Goal: Task Accomplishment & Management: Manage account settings

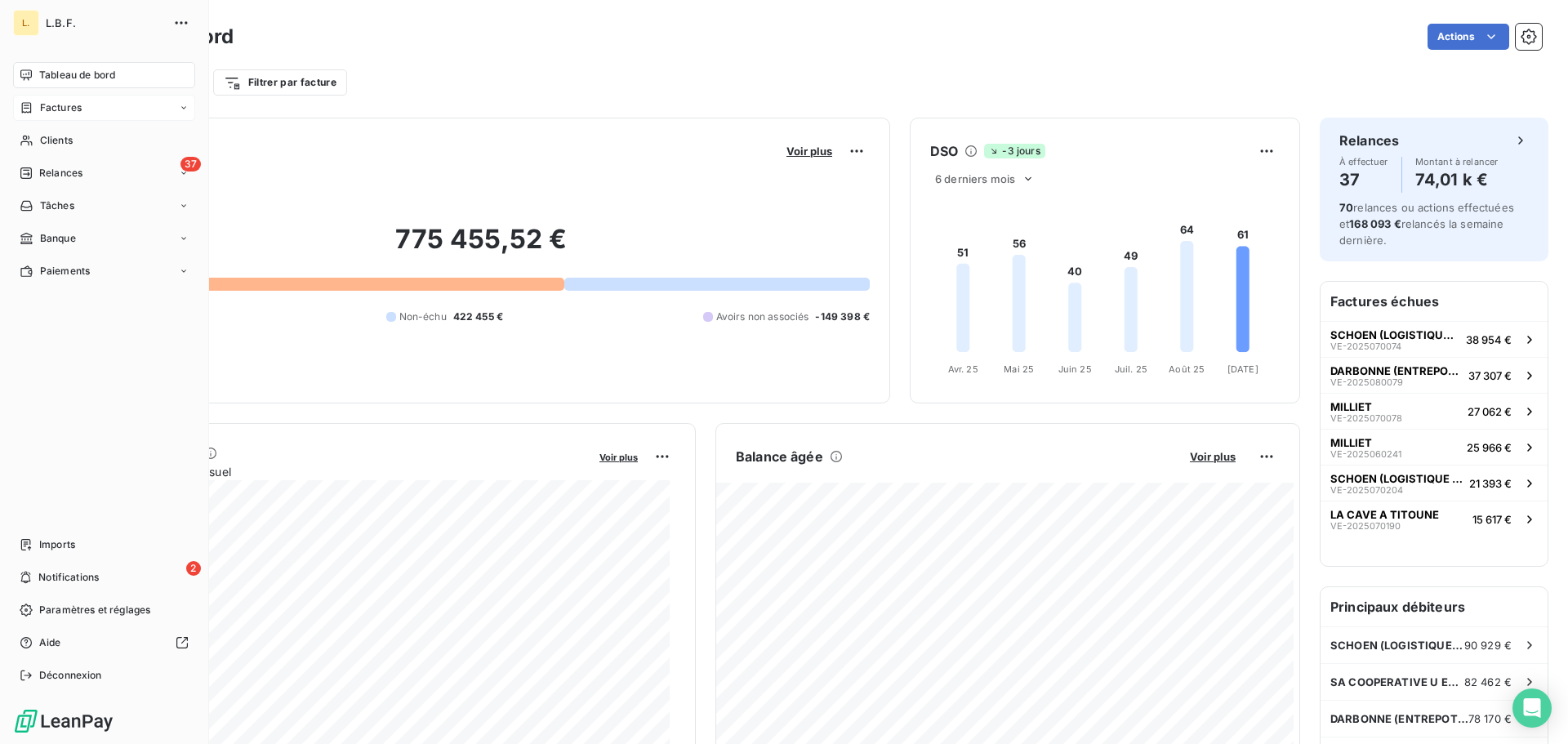
click at [117, 112] on div "Factures" at bounding box center [104, 107] width 182 height 26
click at [108, 148] on div "Factures" at bounding box center [114, 141] width 163 height 26
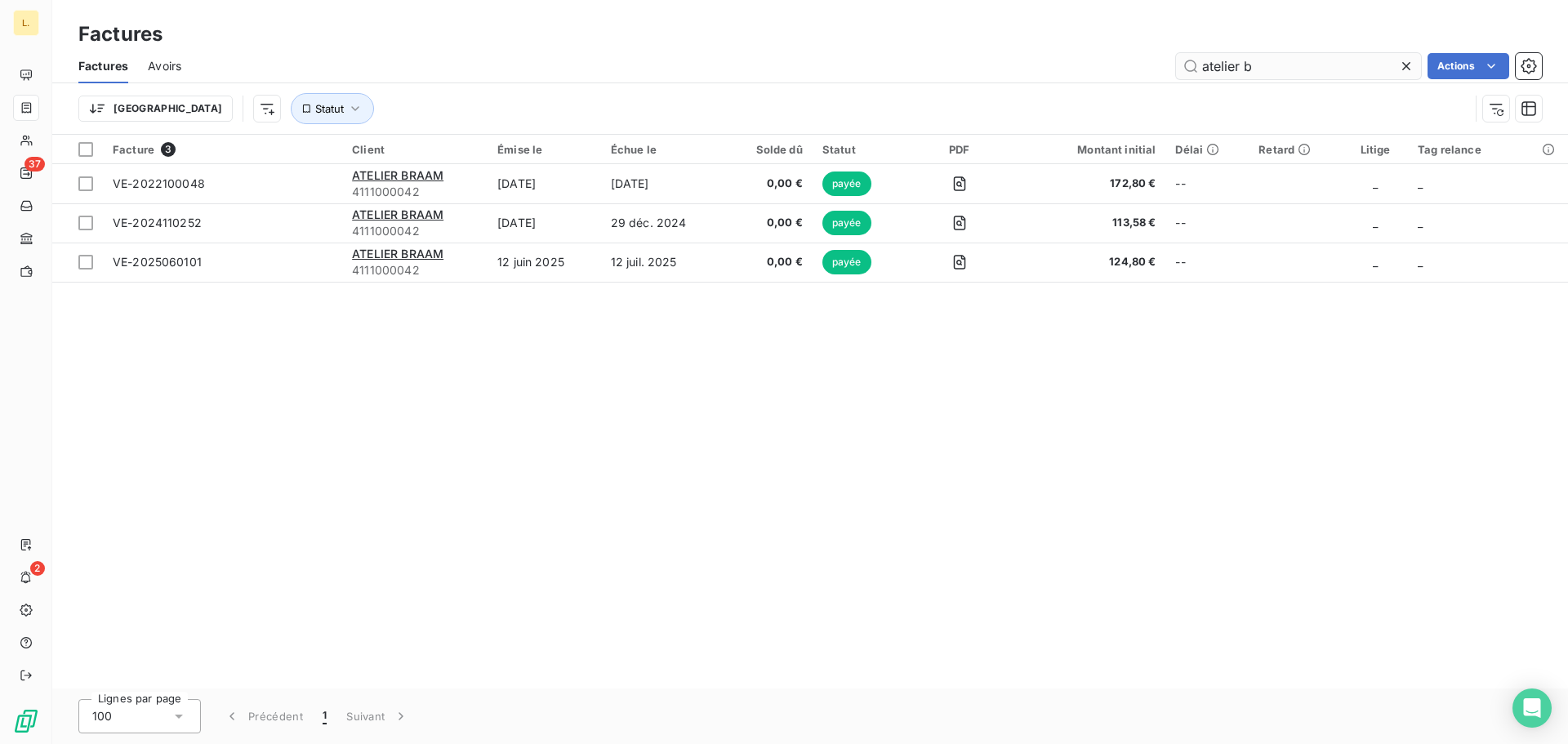
click at [1272, 53] on input "atelier b" at bounding box center [1298, 66] width 245 height 26
drag, startPoint x: 1272, startPoint y: 57, endPoint x: 1185, endPoint y: 70, distance: 88.0
click at [1186, 71] on input "atelier b" at bounding box center [1298, 66] width 245 height 26
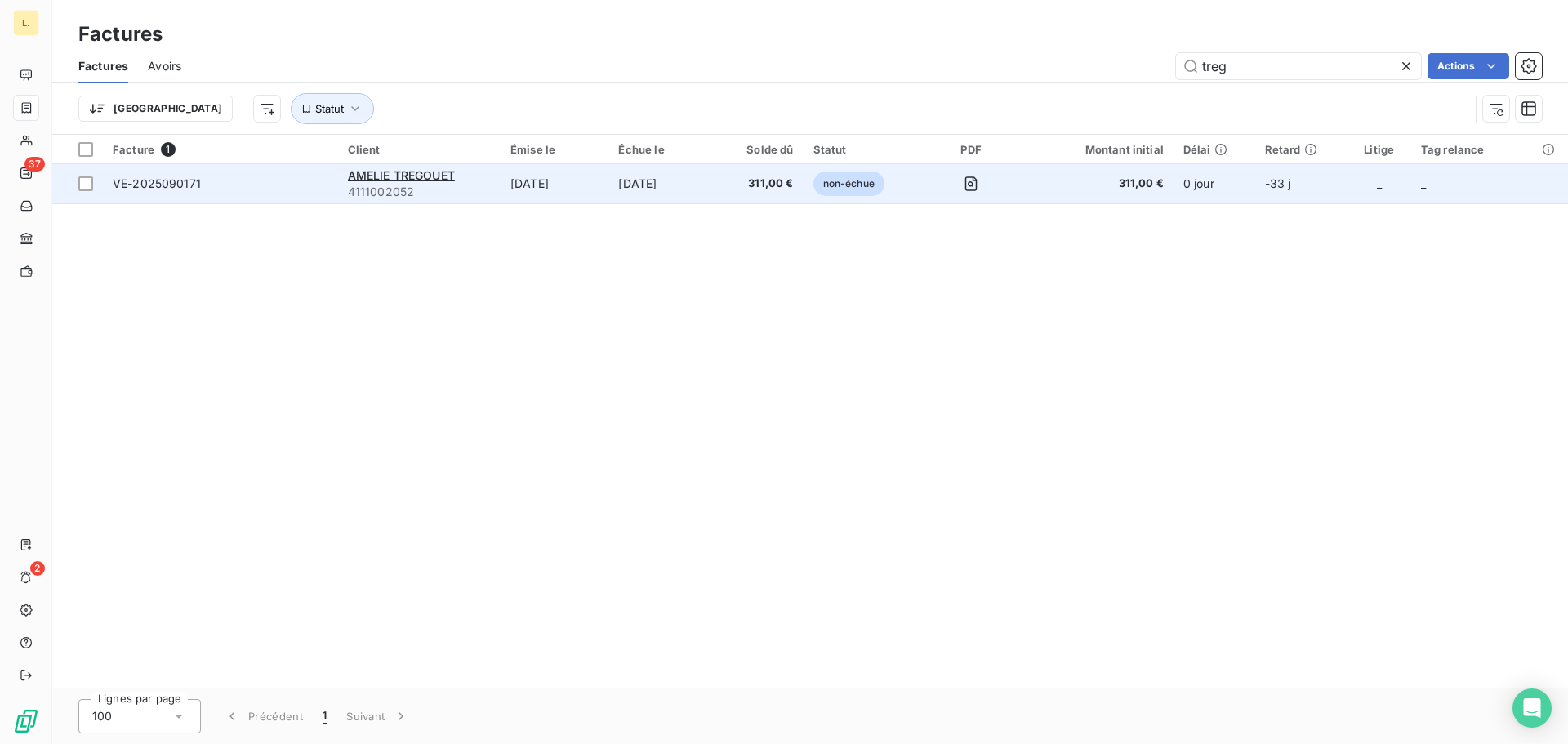
type input "treg"
click at [306, 195] on td "VE-2025090171" at bounding box center [220, 184] width 235 height 39
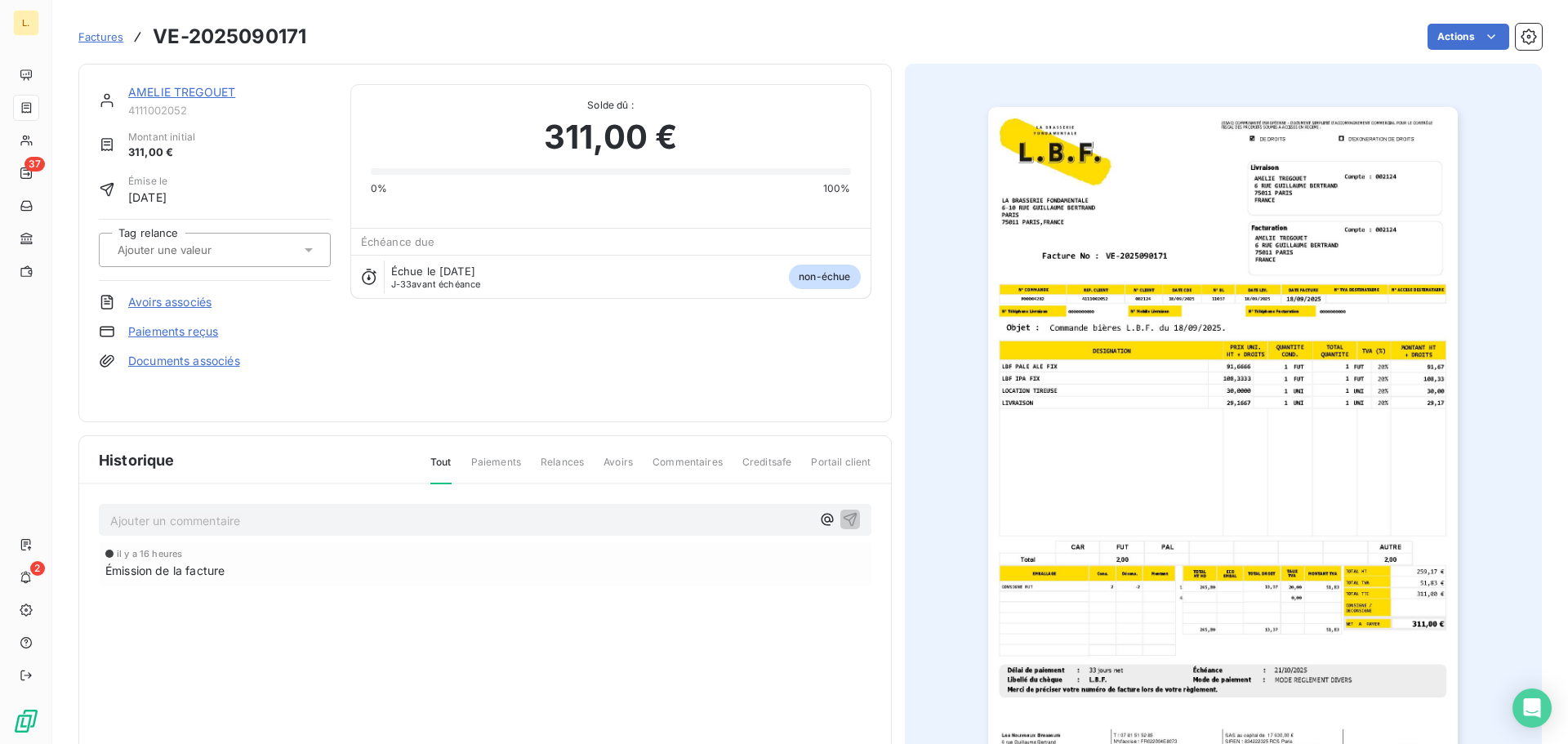
click at [1394, 561] on img "button" at bounding box center [1223, 439] width 469 height 665
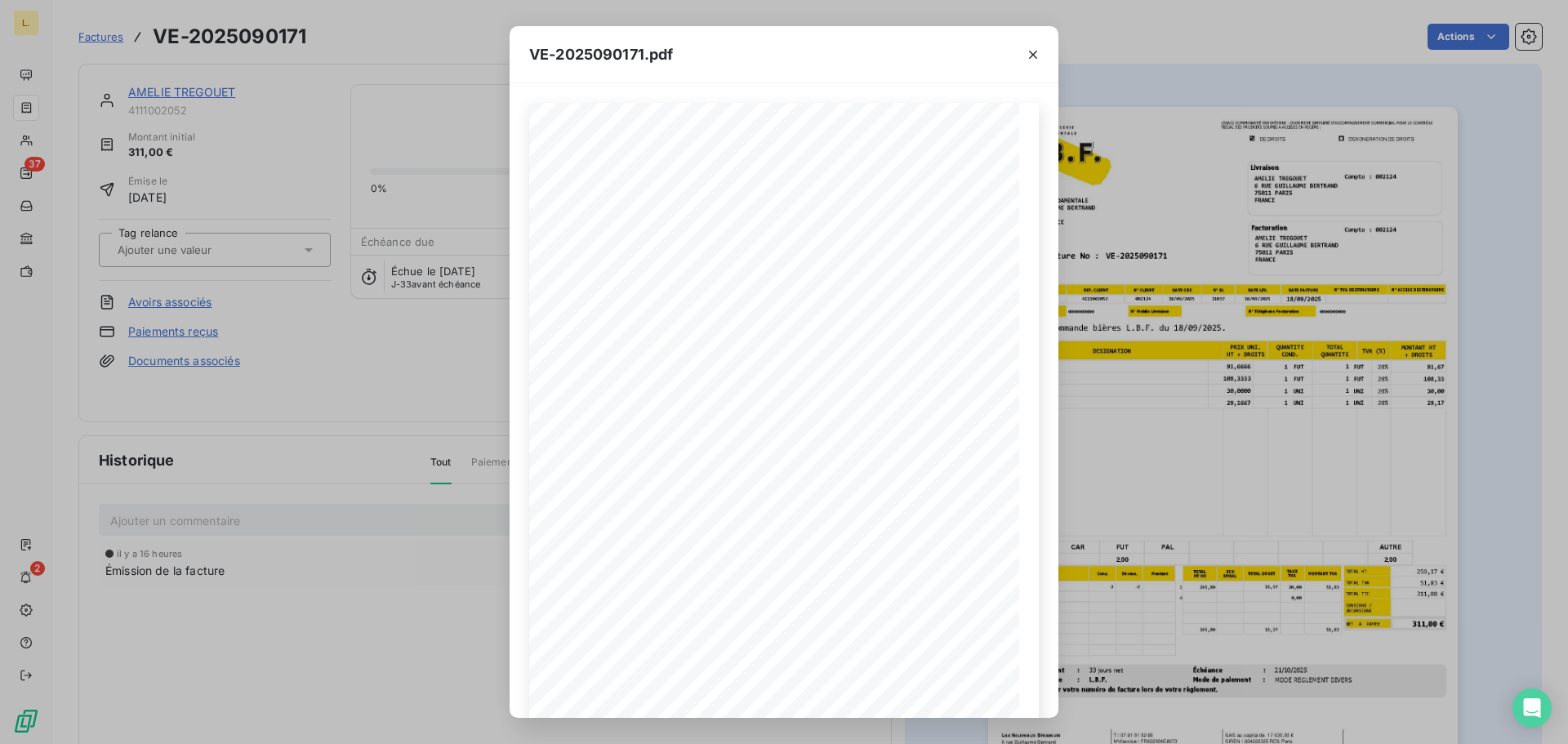
click at [1324, 490] on div "VE-2025090171.pdf LA BRASSERIE FONDAMENTALE [STREET_ADDRESS][PERSON_NAME] VE-20…" at bounding box center [784, 372] width 1568 height 744
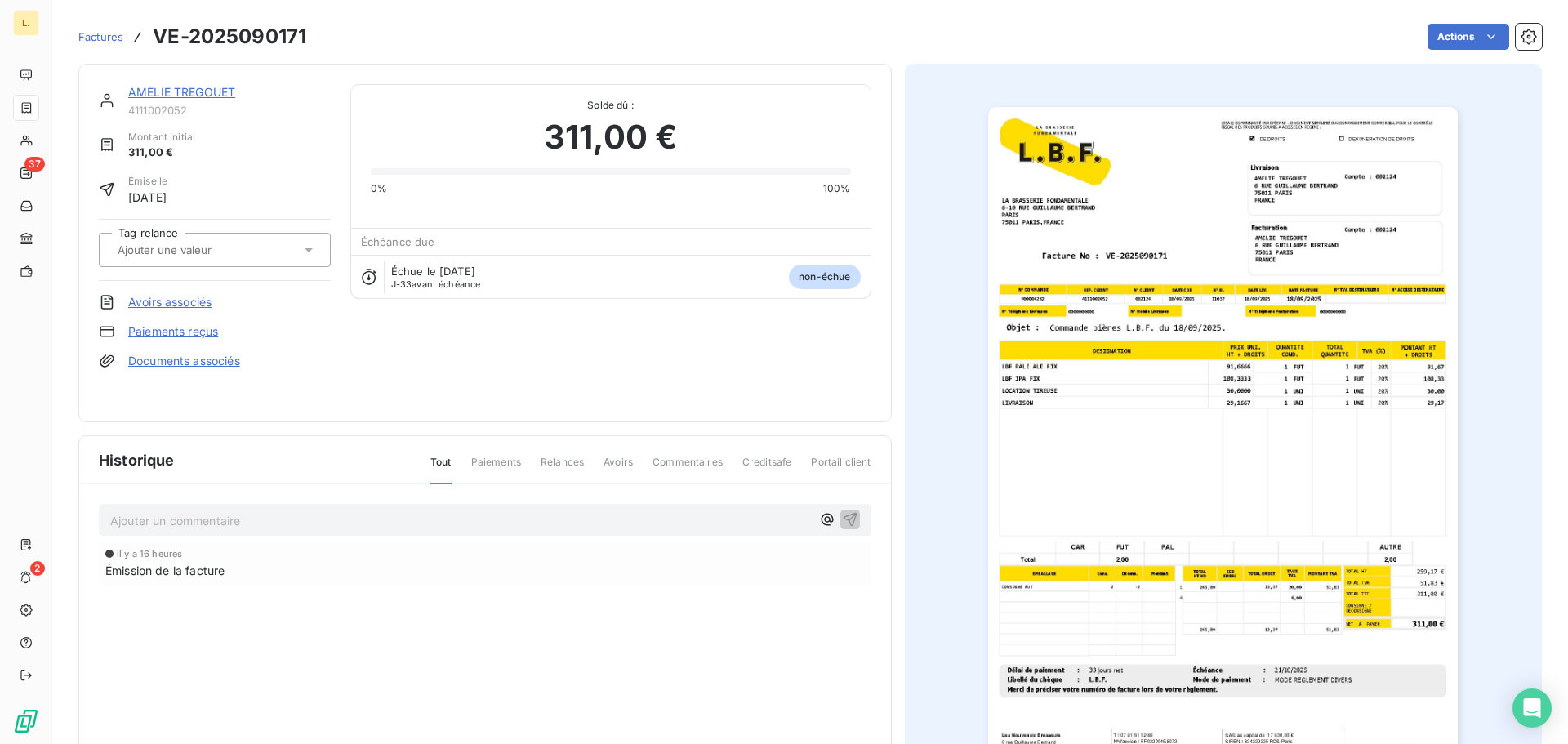
click at [172, 337] on link "Paiements reçus" at bounding box center [174, 332] width 90 height 17
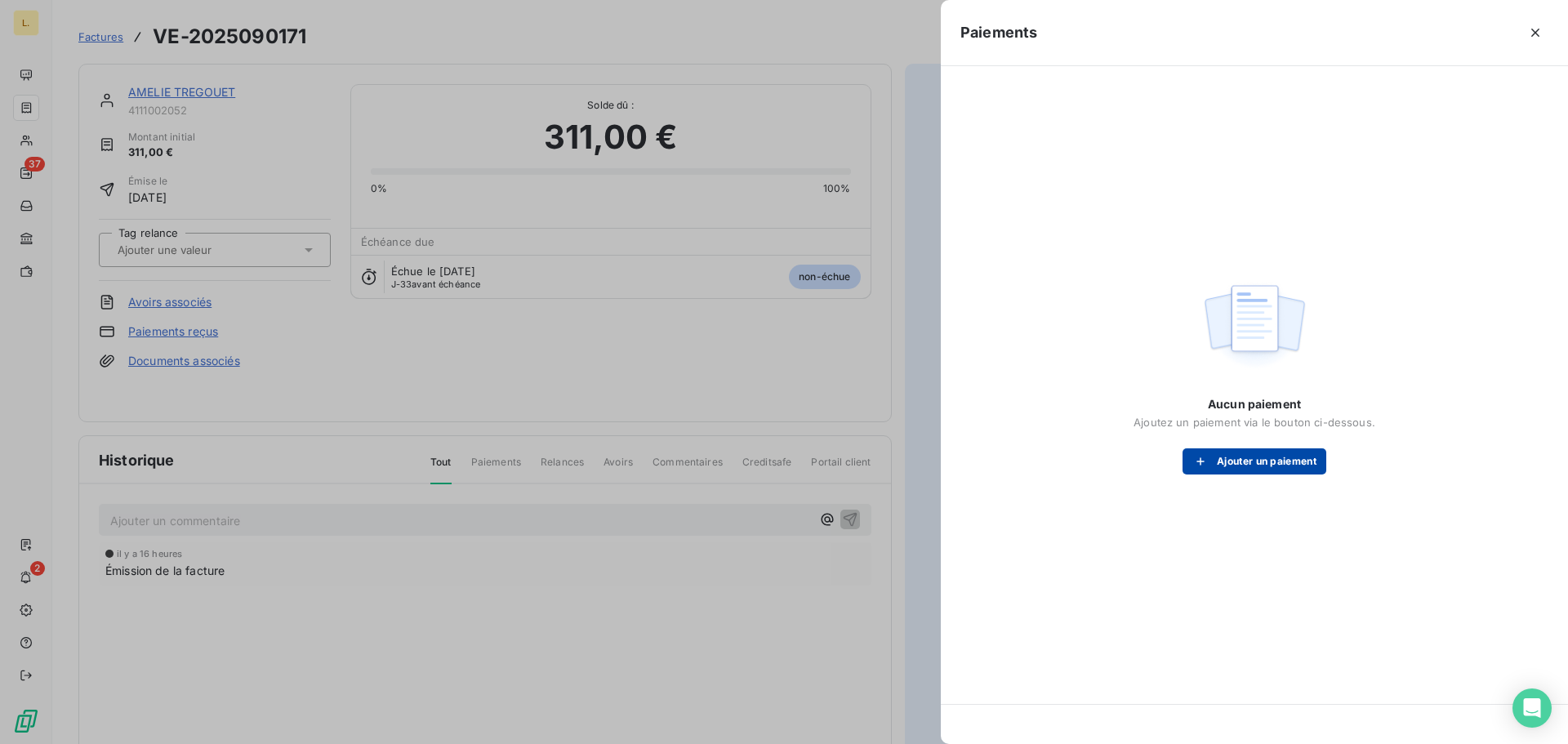
click at [1261, 458] on button "Ajouter un paiement" at bounding box center [1255, 461] width 144 height 26
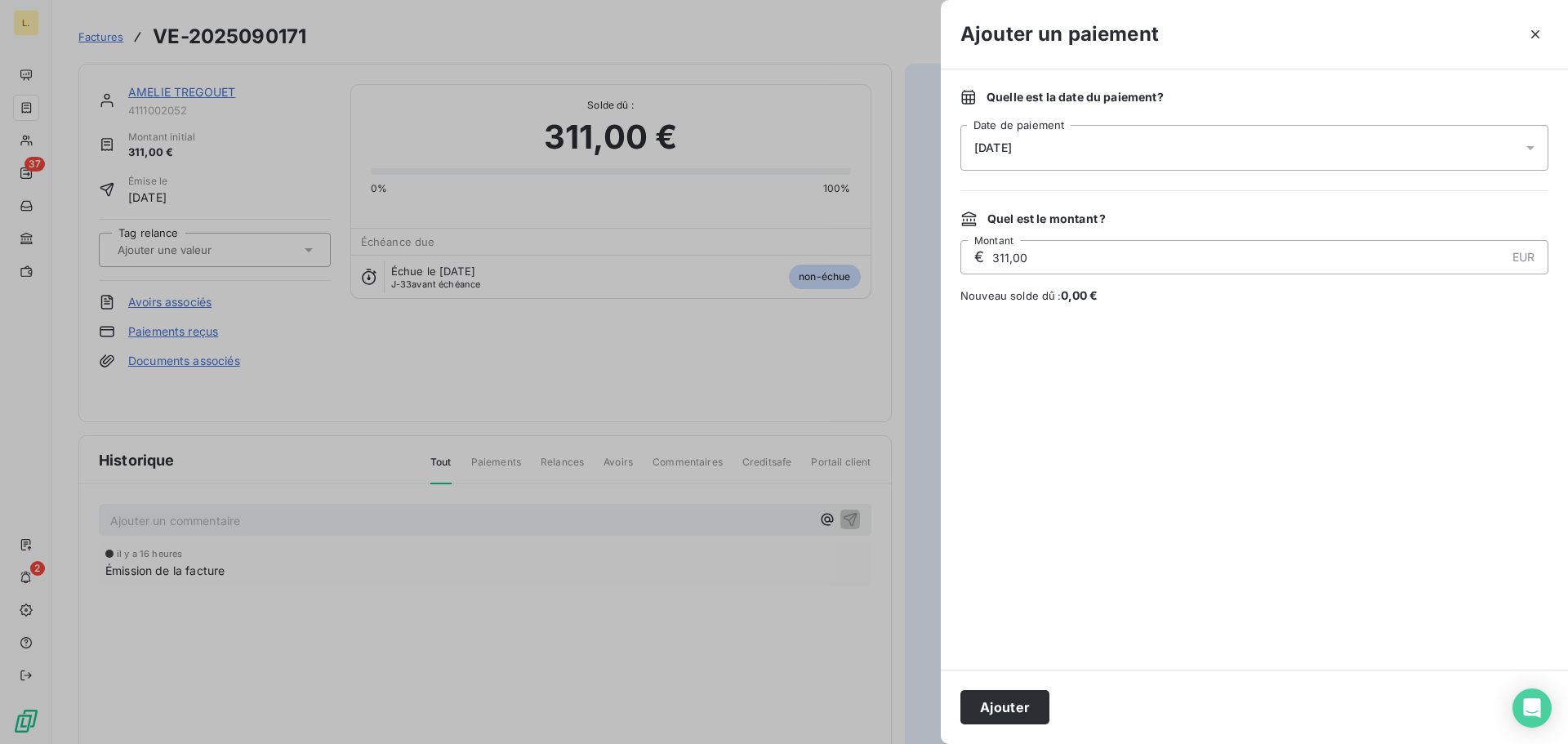
click at [1012, 152] on span "[DATE]" at bounding box center [993, 148] width 38 height 13
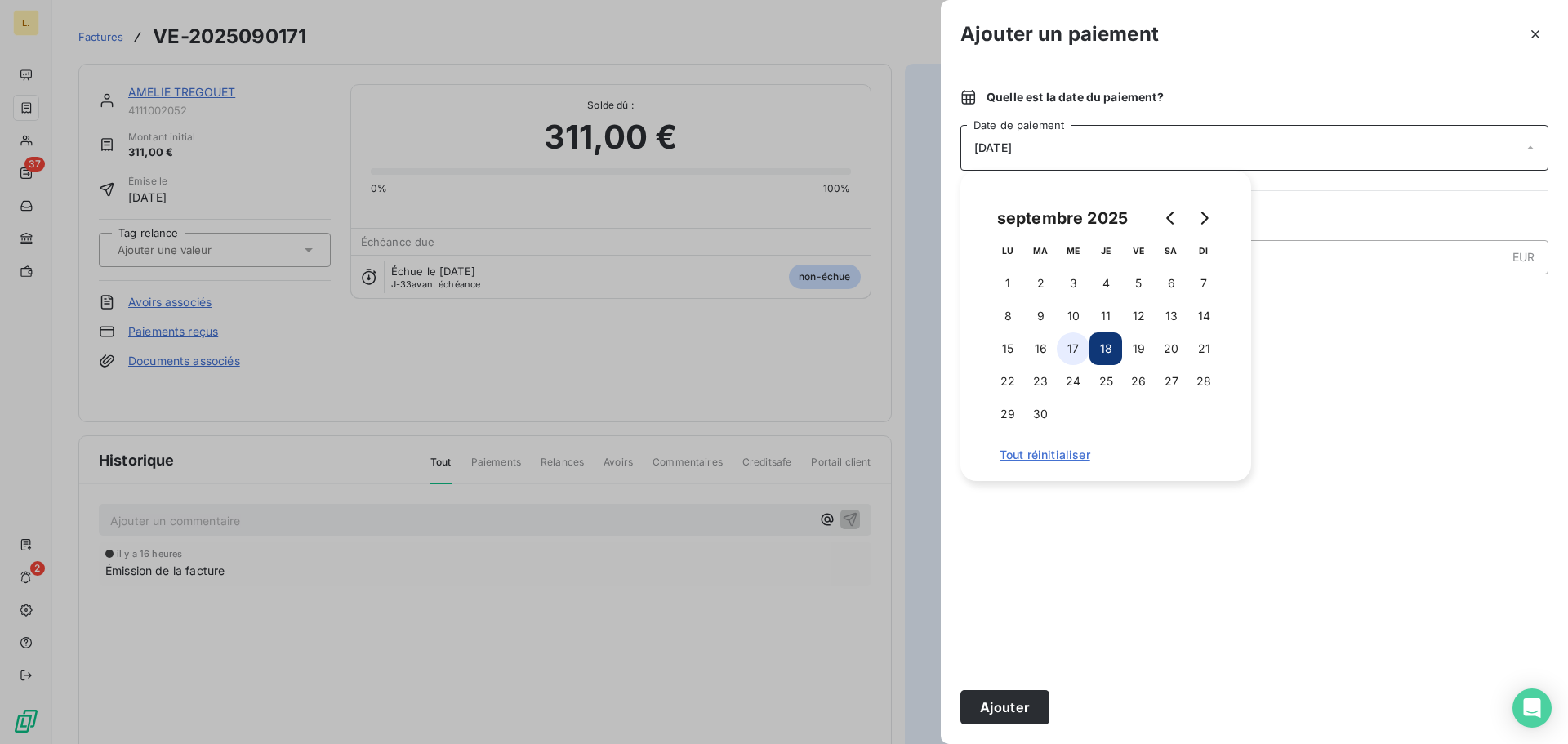
click at [1070, 346] on button "17" at bounding box center [1074, 349] width 33 height 33
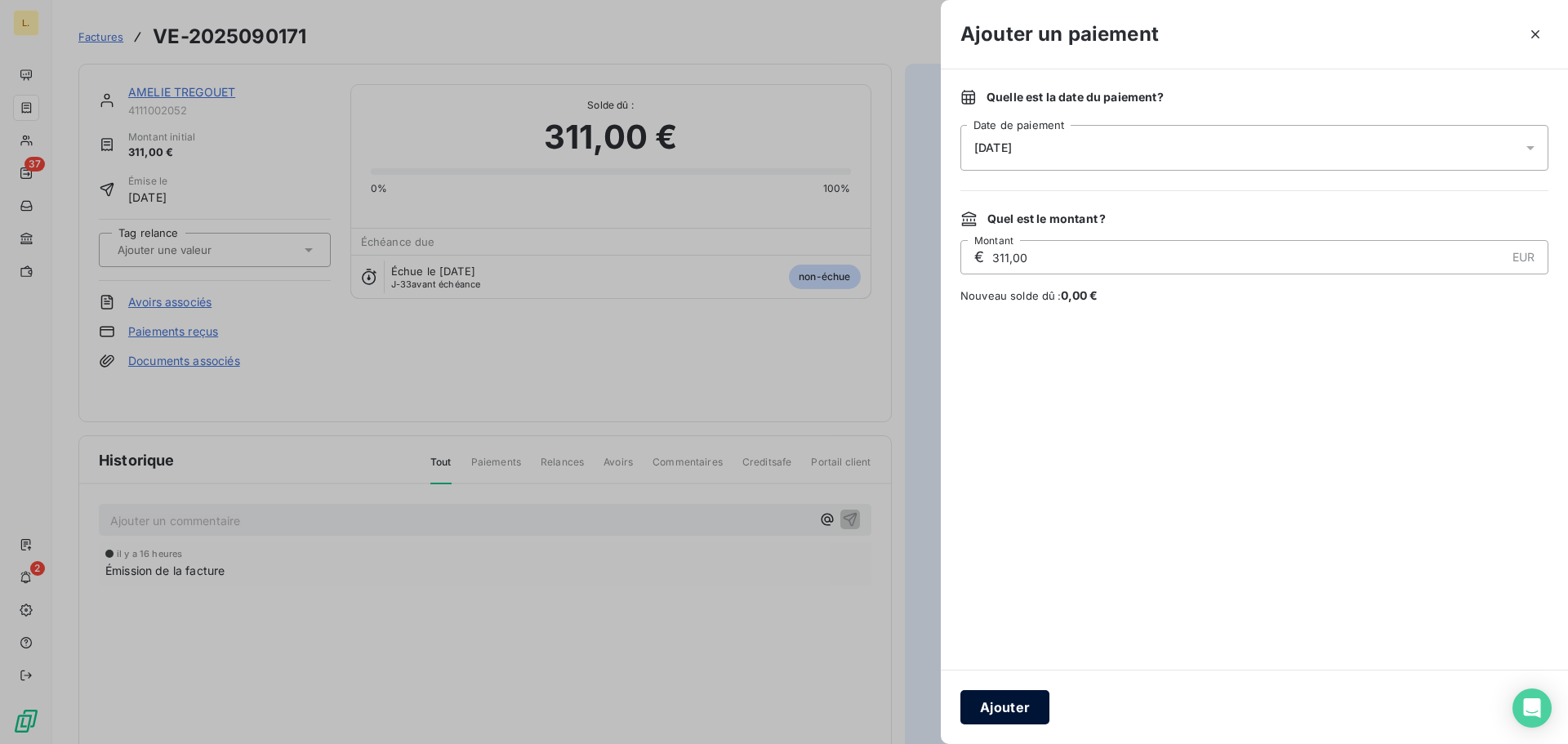
click at [1000, 715] on button "Ajouter" at bounding box center [1005, 706] width 89 height 34
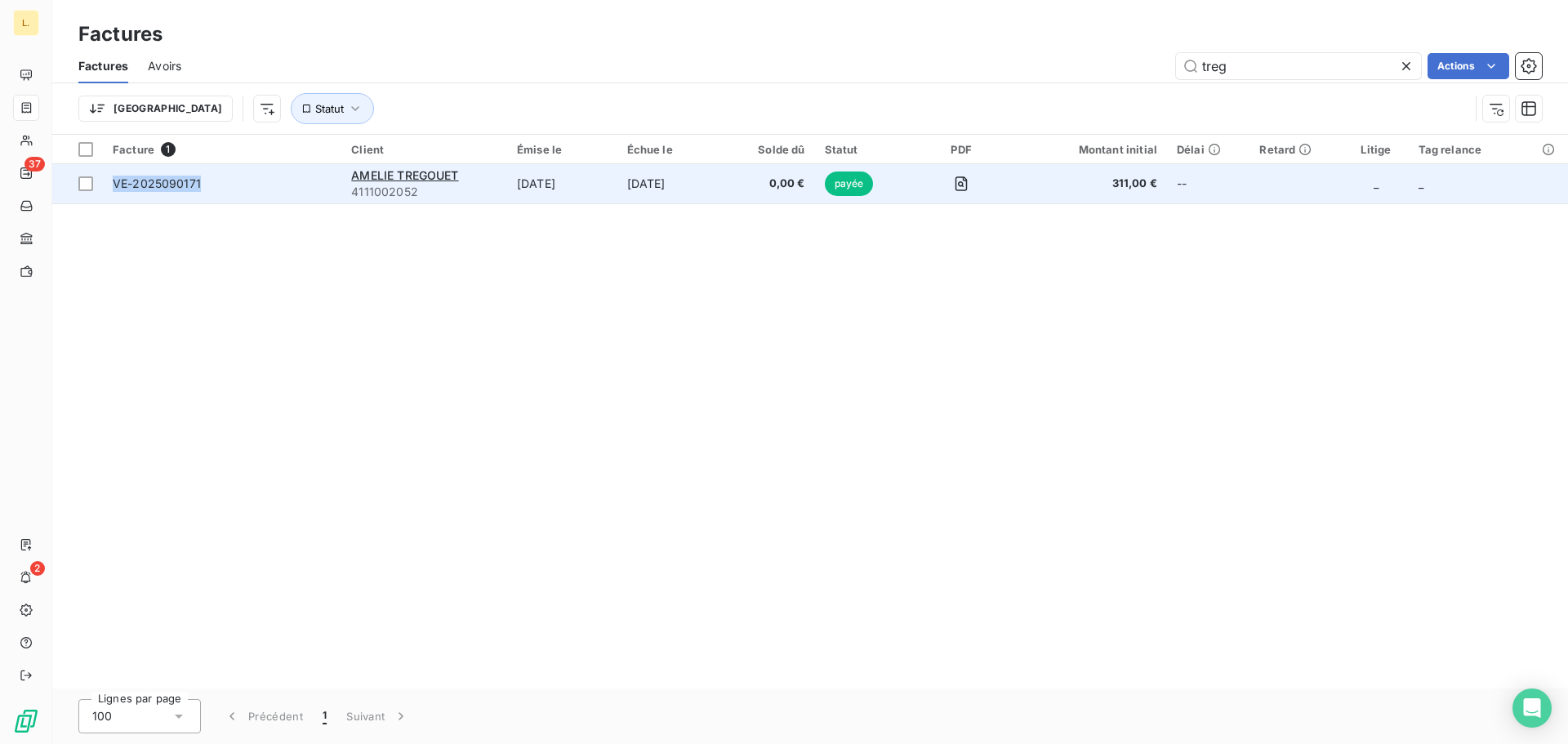
drag, startPoint x: 211, startPoint y: 181, endPoint x: 114, endPoint y: 189, distance: 97.3
click at [114, 189] on span "VE-2025090171" at bounding box center [222, 184] width 219 height 17
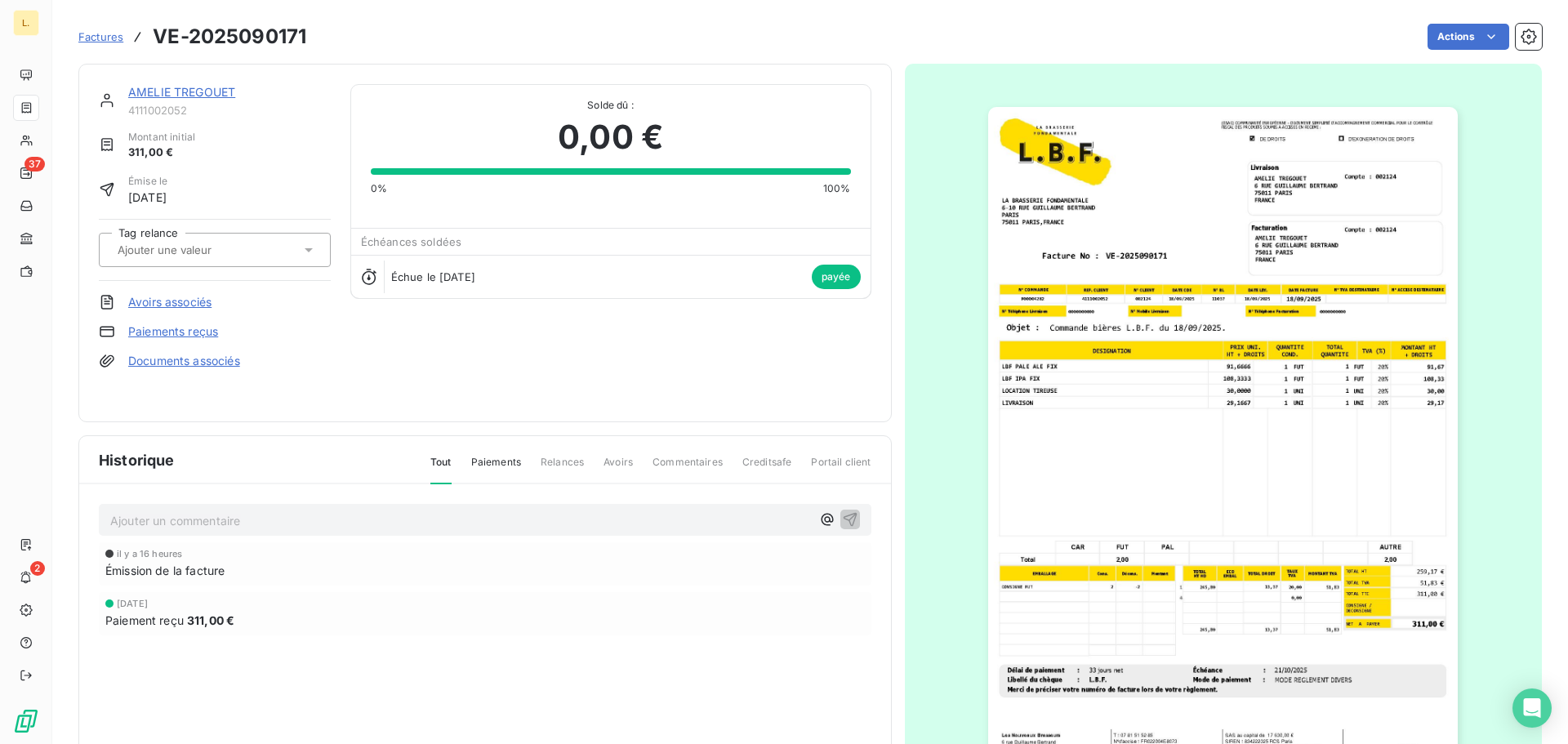
click at [1208, 310] on img "button" at bounding box center [1223, 439] width 469 height 665
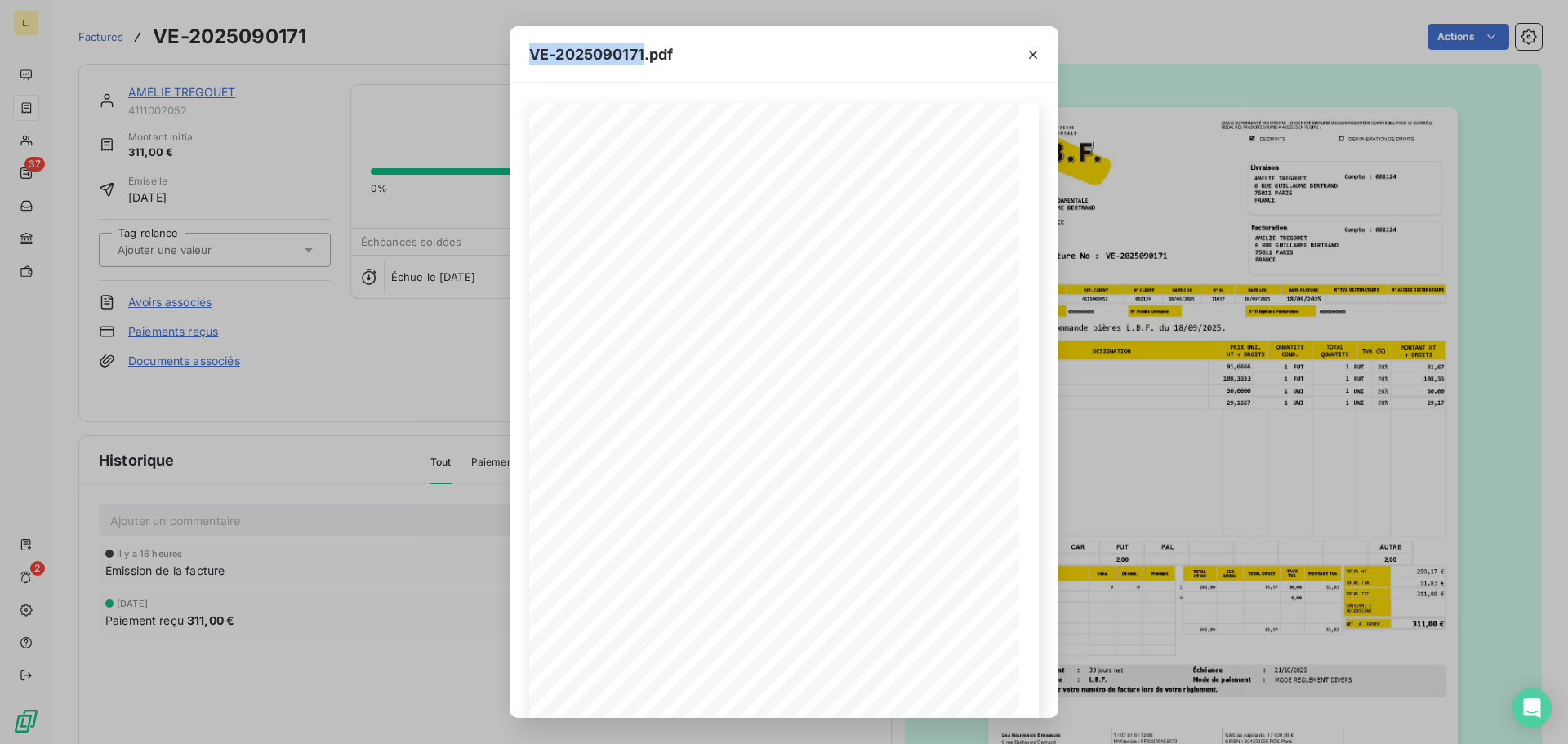
drag, startPoint x: 644, startPoint y: 48, endPoint x: 535, endPoint y: 52, distance: 109.1
click at [535, 52] on span "VE-2025090171.pdf" at bounding box center [601, 54] width 144 height 22
drag, startPoint x: 475, startPoint y: 39, endPoint x: 255, endPoint y: 0, distance: 223.4
click at [474, 39] on div "VE-2025090171.pdf LA BRASSERIE FONDAMENTALE [STREET_ADDRESS][PERSON_NAME] VE-20…" at bounding box center [784, 372] width 1568 height 744
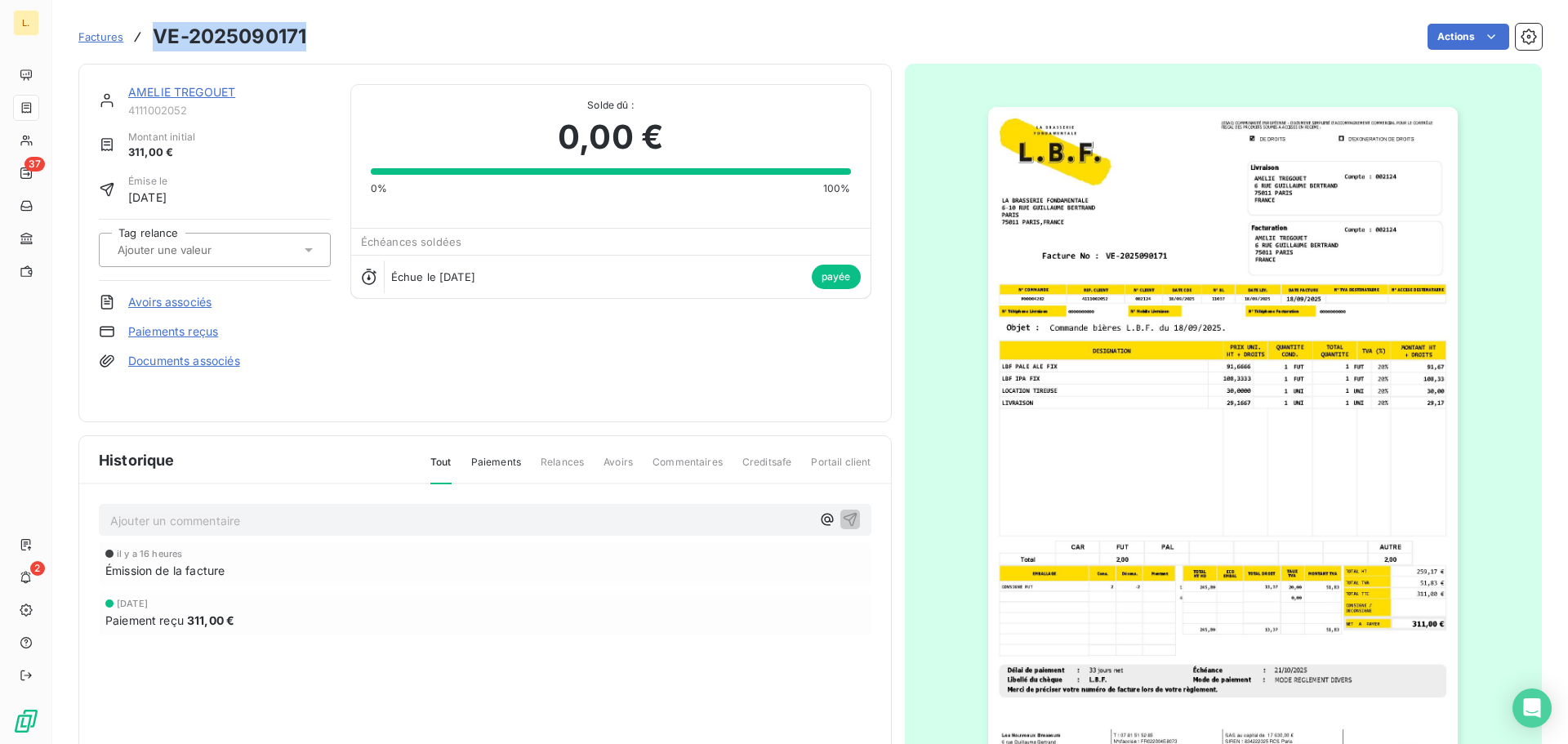
drag, startPoint x: 314, startPoint y: 37, endPoint x: 153, endPoint y: 48, distance: 161.4
click at [153, 48] on div "Factures VE-2025090171 Actions" at bounding box center [809, 36] width 1463 height 34
copy h3 "VE-2025090171"
drag, startPoint x: 298, startPoint y: 127, endPoint x: 310, endPoint y: 106, distance: 24.2
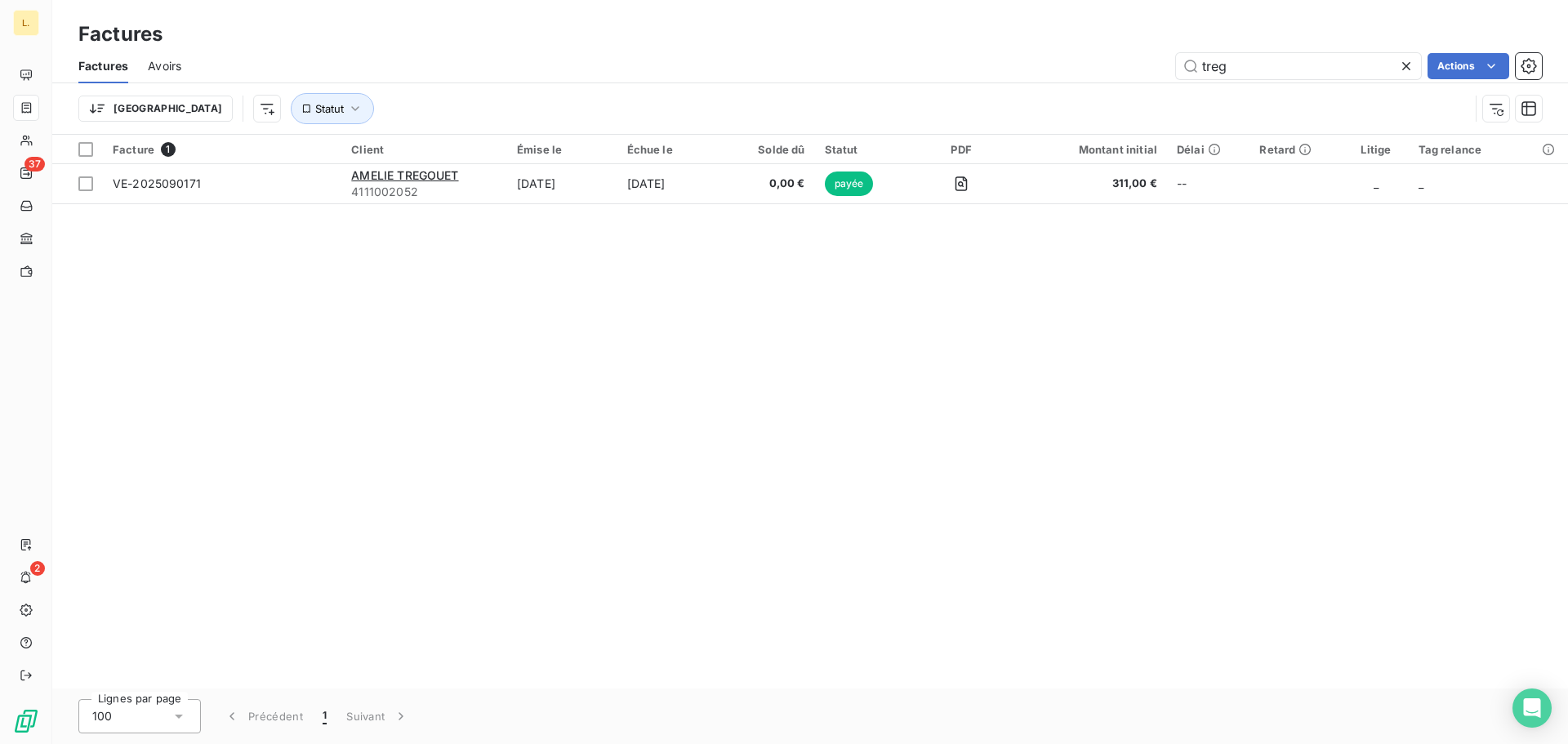
drag, startPoint x: 1248, startPoint y: 74, endPoint x: 1146, endPoint y: 79, distance: 102.1
click at [1146, 79] on div "Factures Avoirs treg Actions" at bounding box center [810, 65] width 1516 height 34
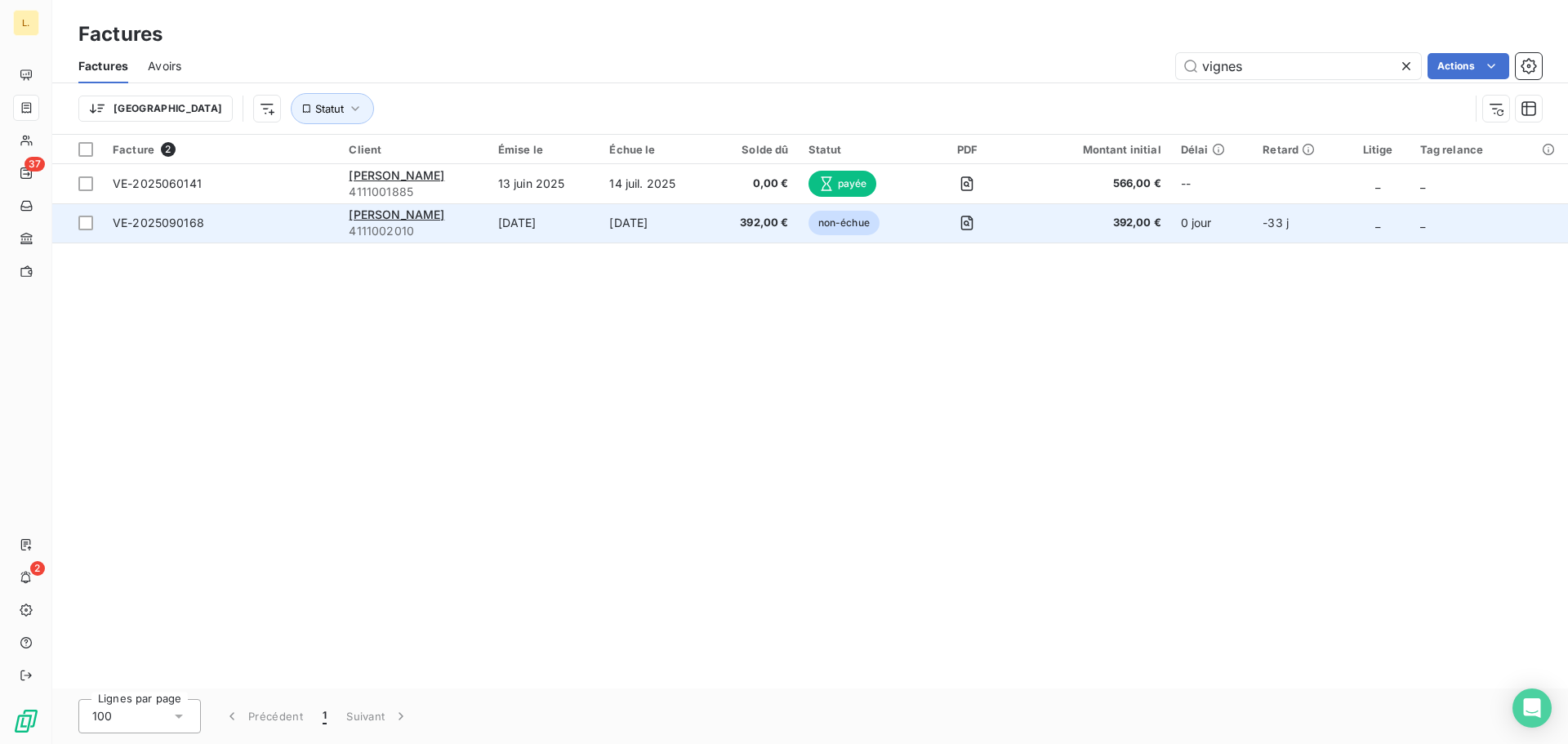
type input "vignes"
click at [454, 218] on div "[PERSON_NAME]" at bounding box center [413, 215] width 129 height 17
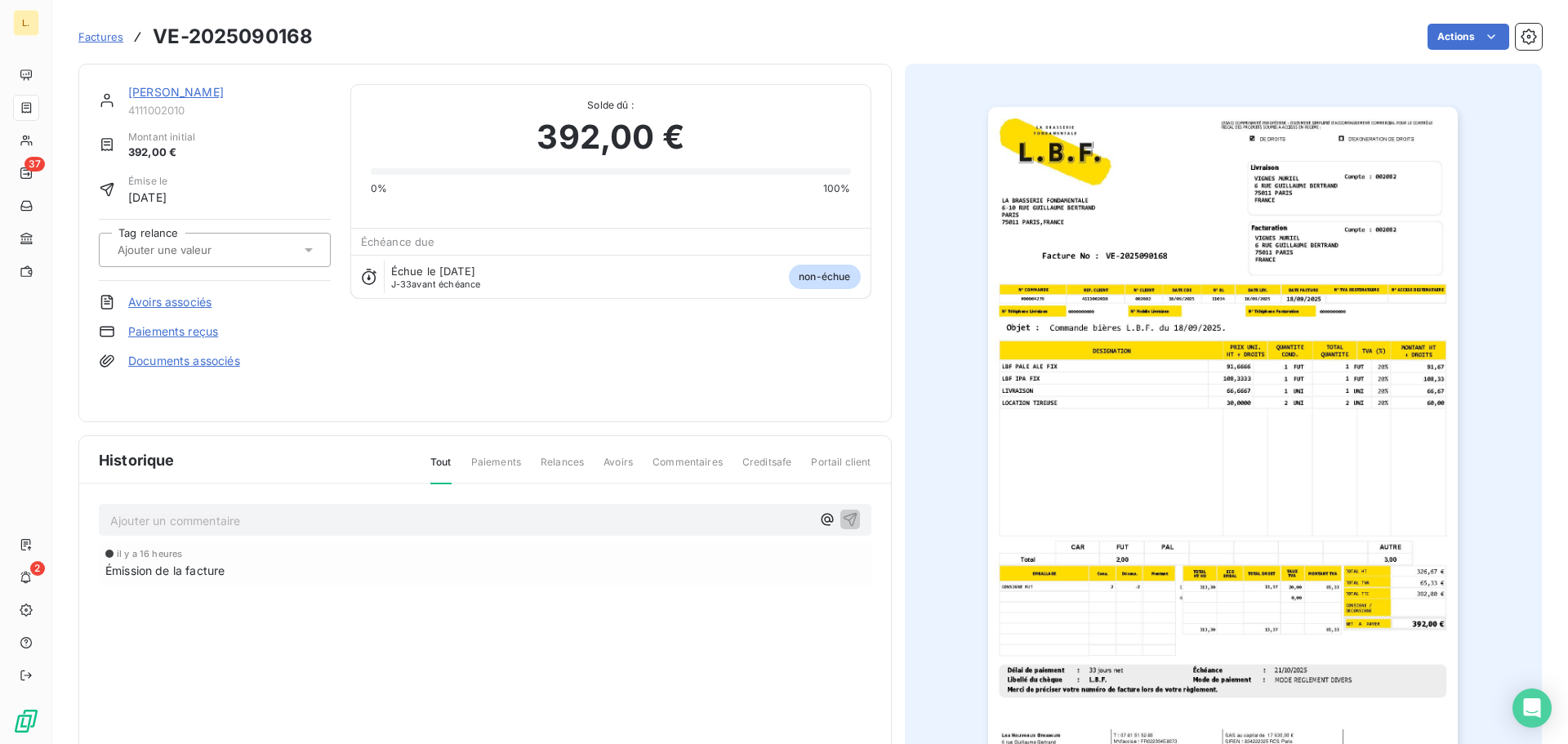
click at [196, 323] on link "Paiements reçus" at bounding box center [174, 332] width 90 height 17
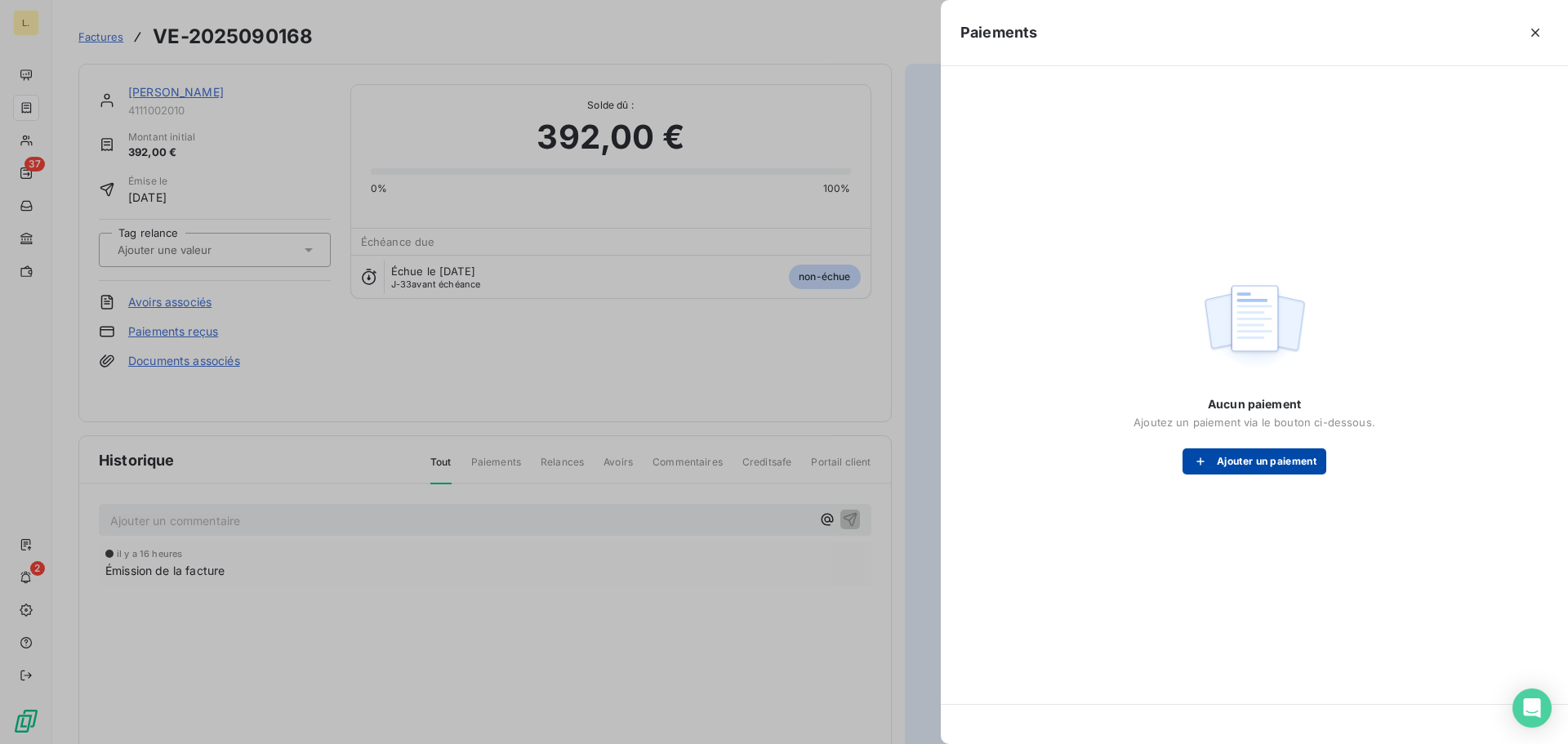
click at [1227, 466] on button "Ajouter un paiement" at bounding box center [1255, 461] width 144 height 26
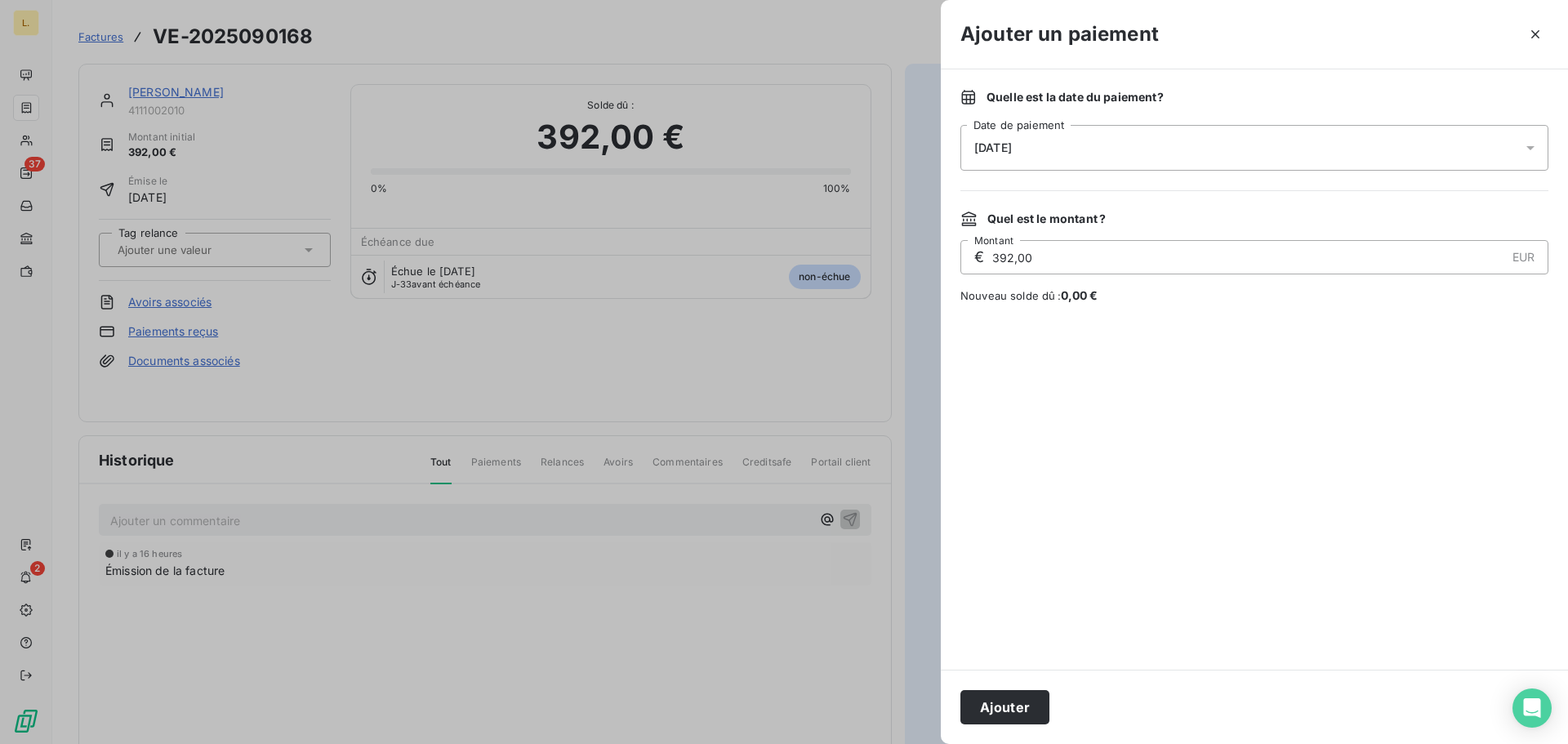
click at [1043, 149] on div "[DATE]" at bounding box center [1255, 148] width 588 height 46
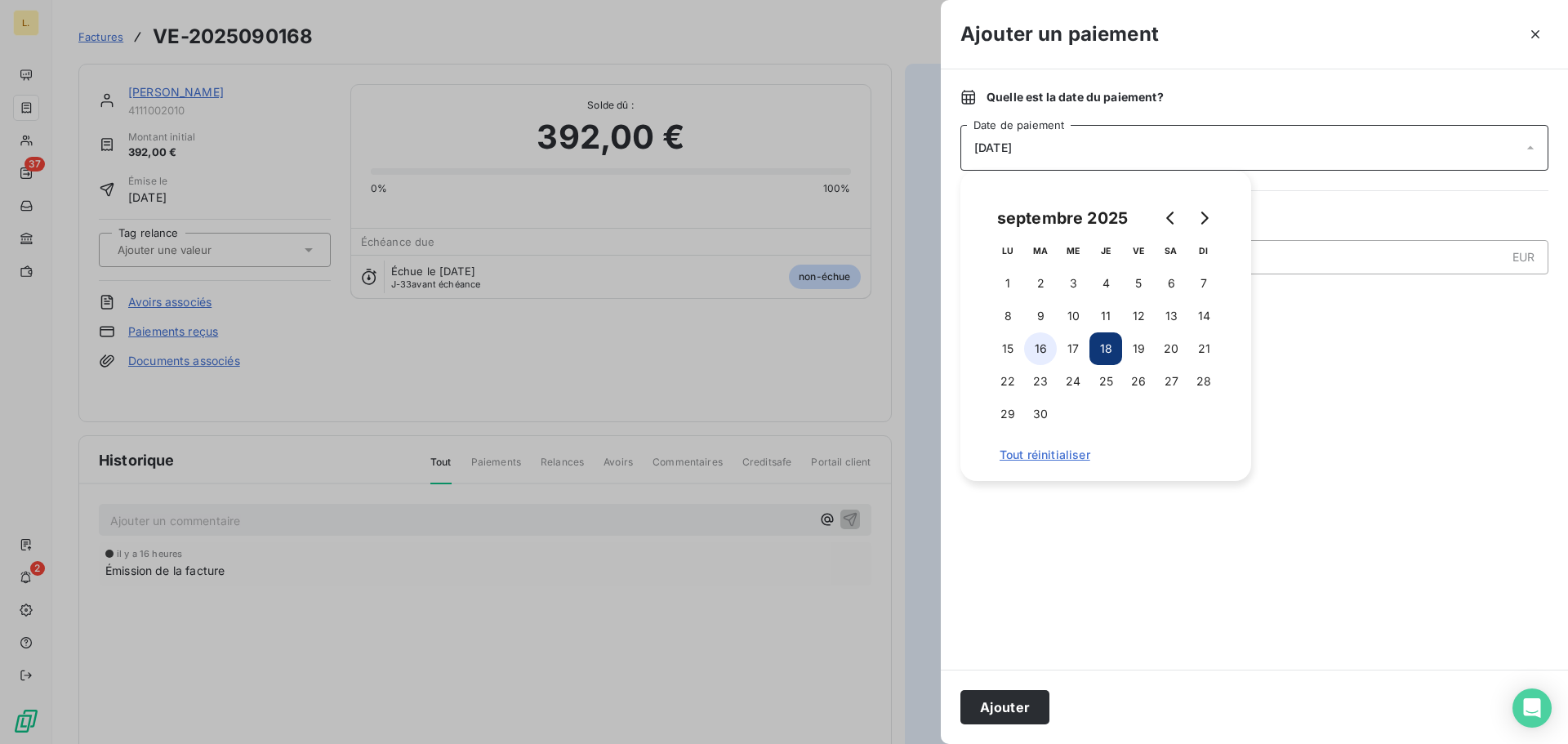
click at [1046, 350] on button "16" at bounding box center [1041, 349] width 33 height 33
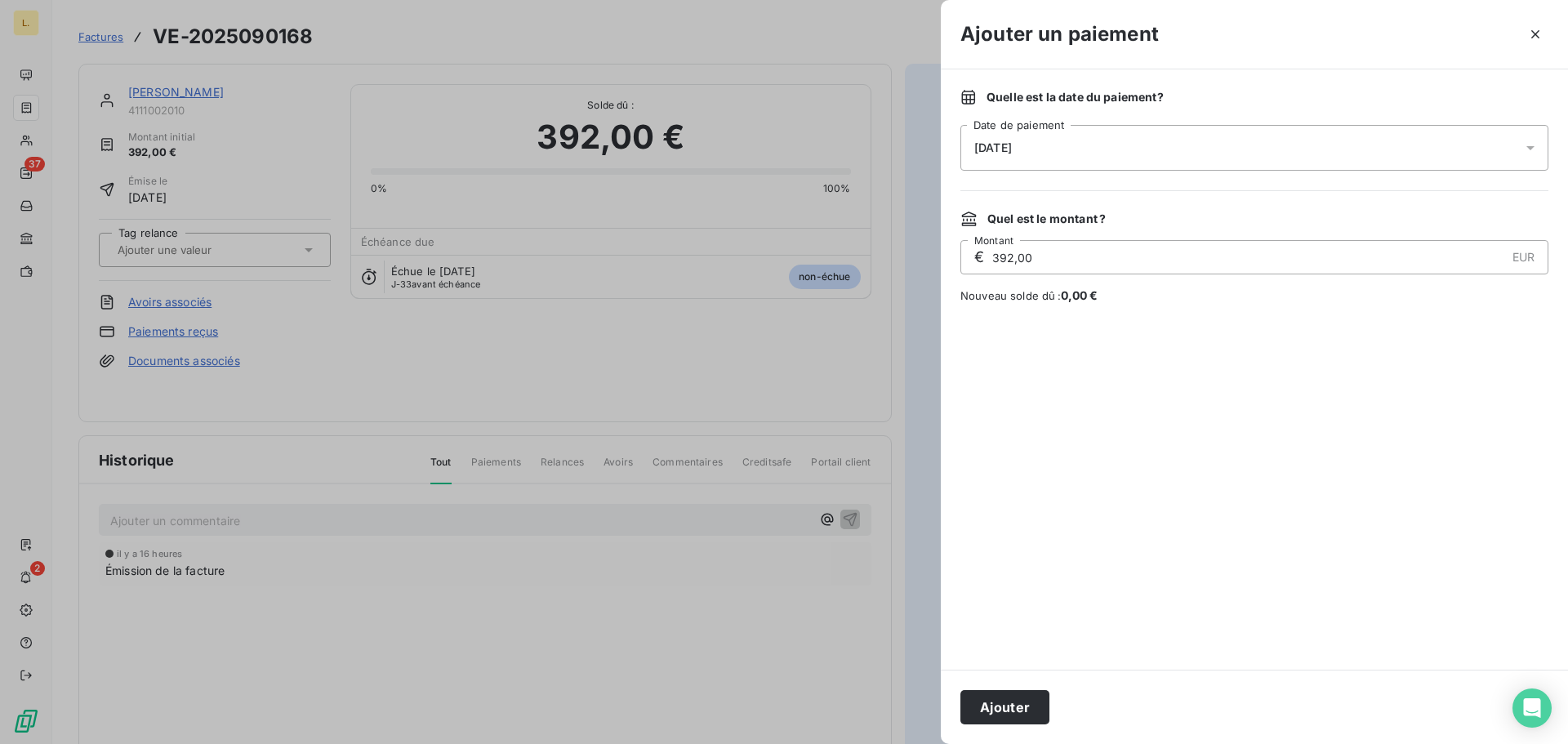
drag, startPoint x: 1319, startPoint y: 380, endPoint x: 1294, endPoint y: 357, distance: 34.0
click at [1318, 380] on div at bounding box center [1255, 487] width 588 height 327
click at [1023, 698] on button "Ajouter" at bounding box center [1005, 706] width 89 height 34
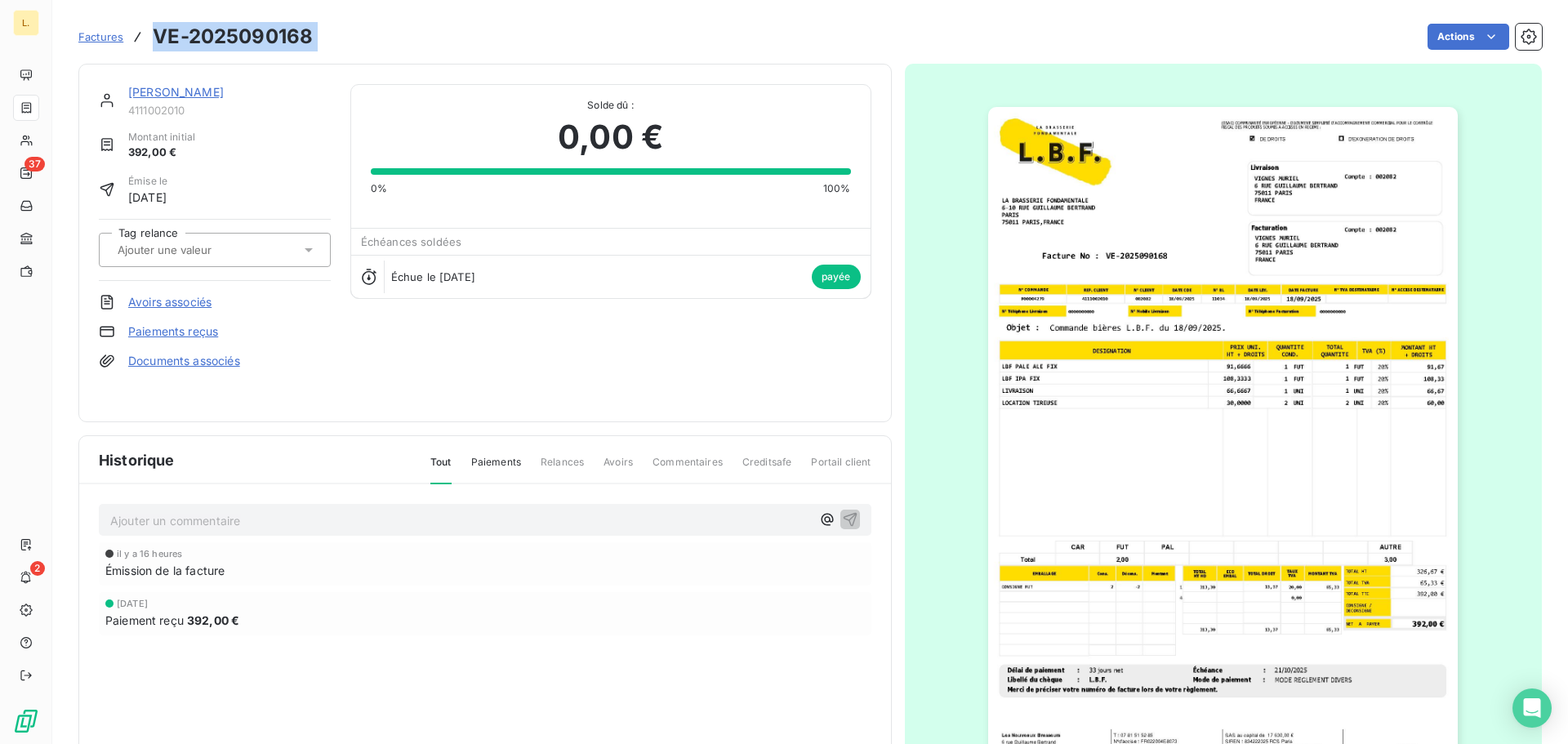
drag, startPoint x: 333, startPoint y: 33, endPoint x: 141, endPoint y: 34, distance: 192.0
click at [141, 34] on div "Factures VE-2025090168 Actions" at bounding box center [809, 36] width 1463 height 34
copy section "VE-2025090168 Actions"
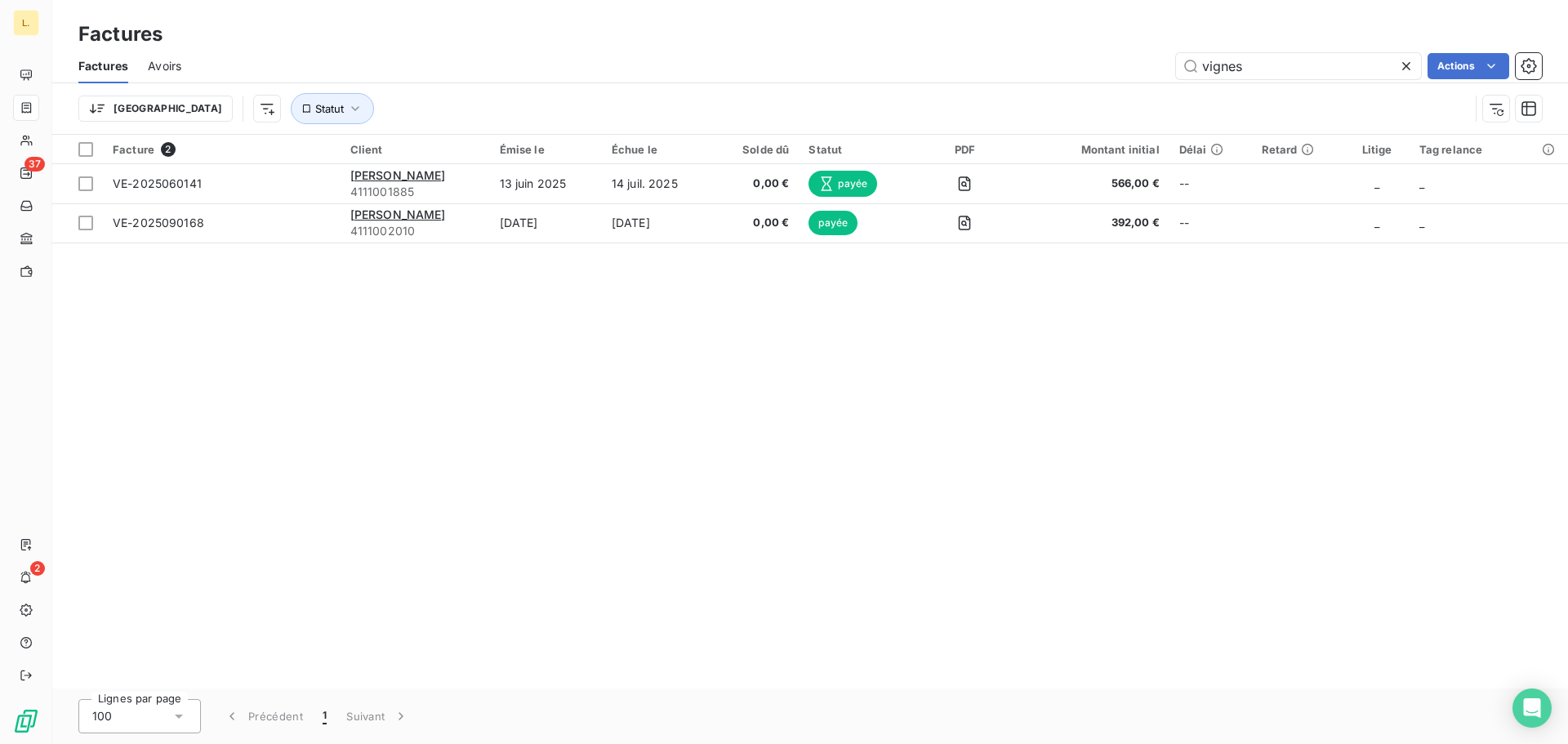
click at [1398, 58] on icon at bounding box center [1406, 66] width 17 height 17
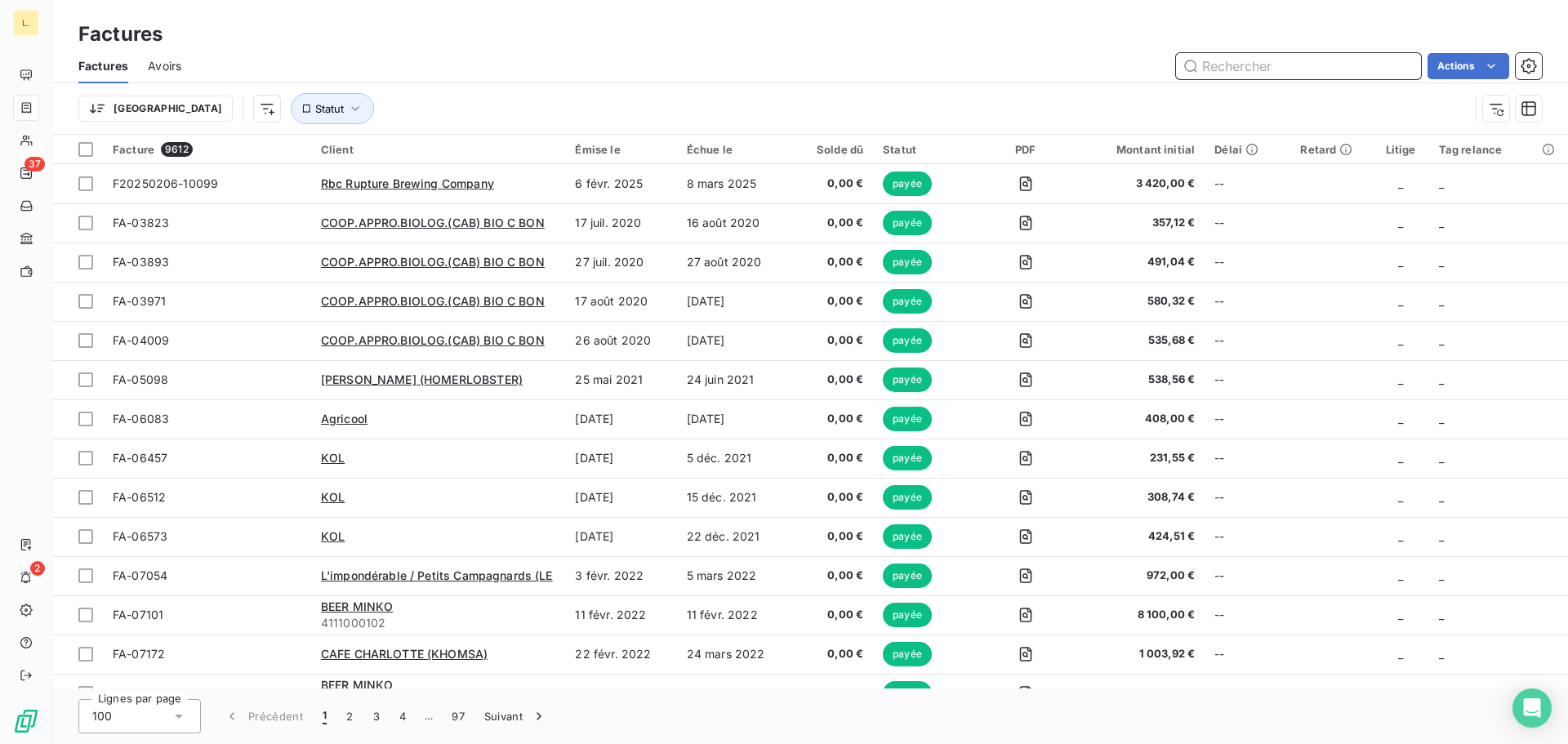
click at [1260, 63] on input "text" at bounding box center [1298, 66] width 245 height 26
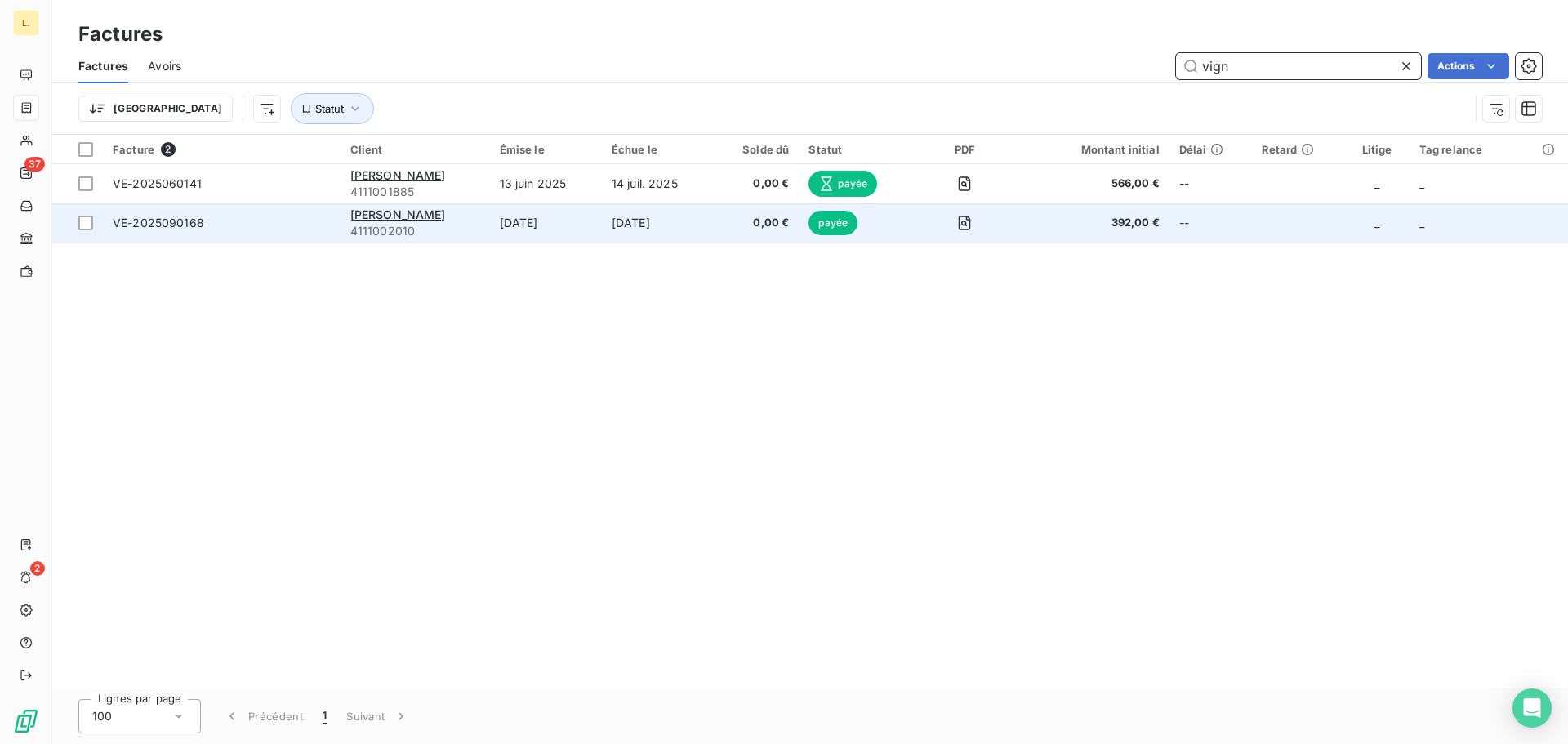
type input "vign"
click at [480, 207] on div "[PERSON_NAME]" at bounding box center [414, 215] width 130 height 17
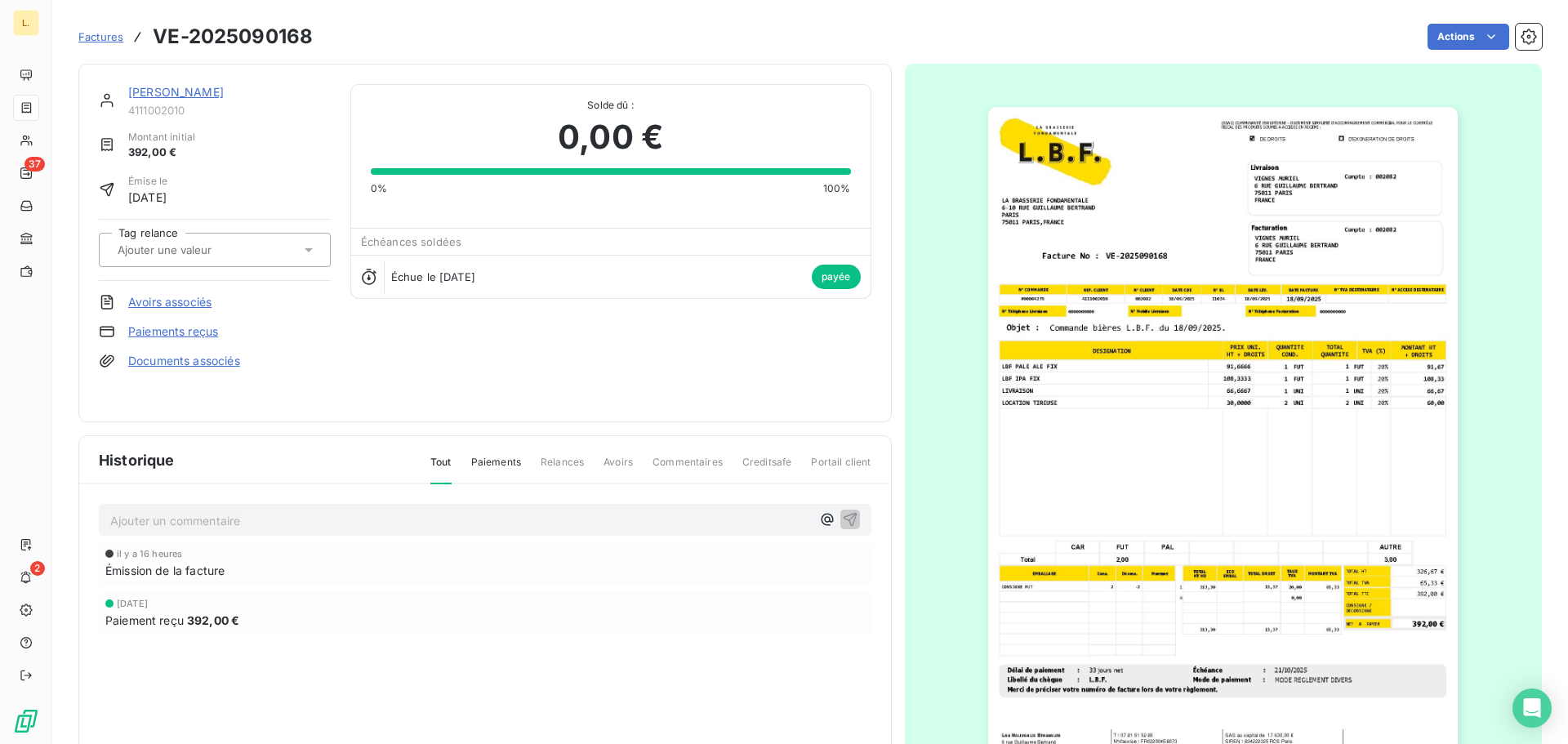
click at [1235, 443] on img "button" at bounding box center [1223, 439] width 469 height 665
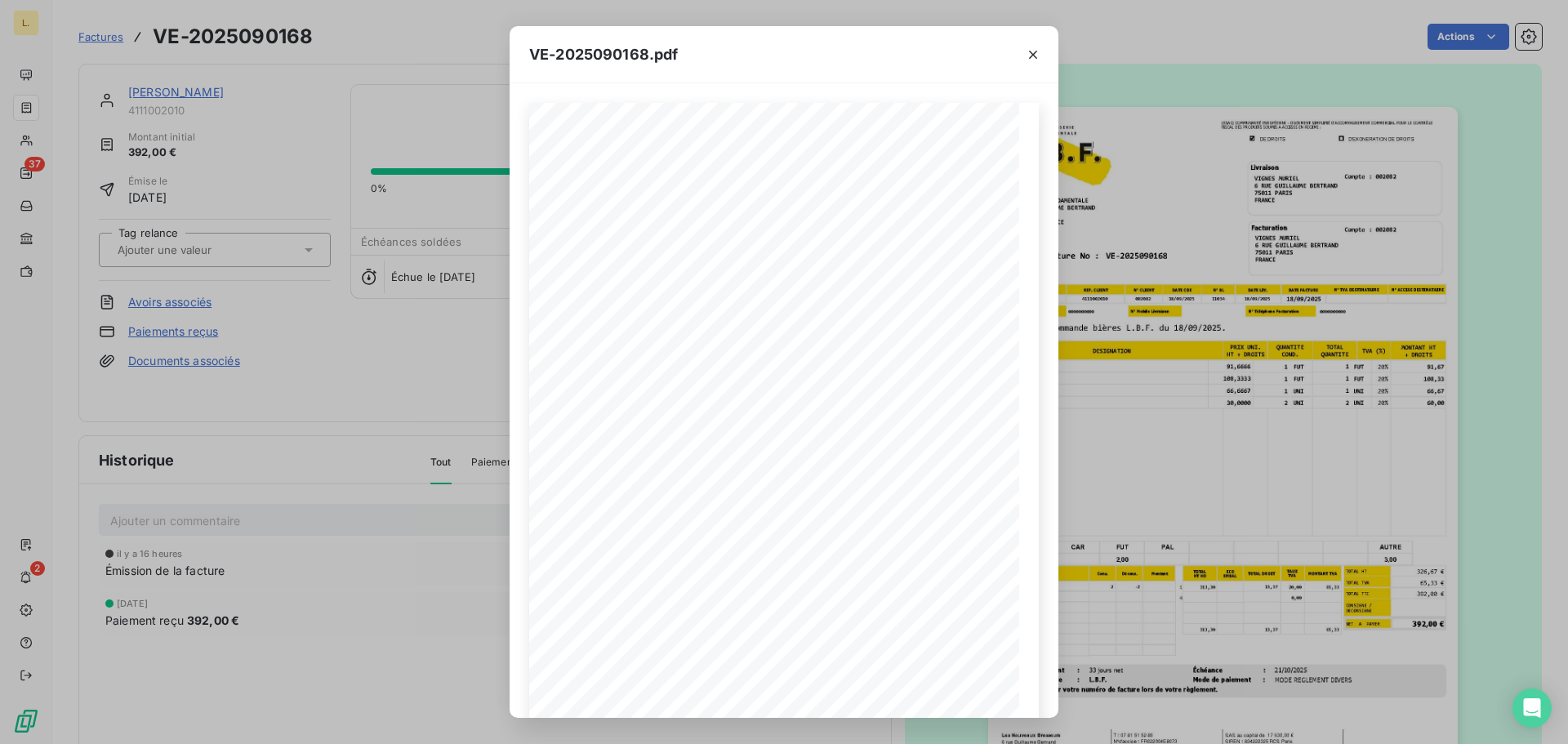
click at [1170, 423] on div "VE-2025090168.pdf LA BRASSERIE FONDAMENTALE [STREET_ADDRESS][PERSON_NAME] VE-20…" at bounding box center [784, 372] width 1568 height 744
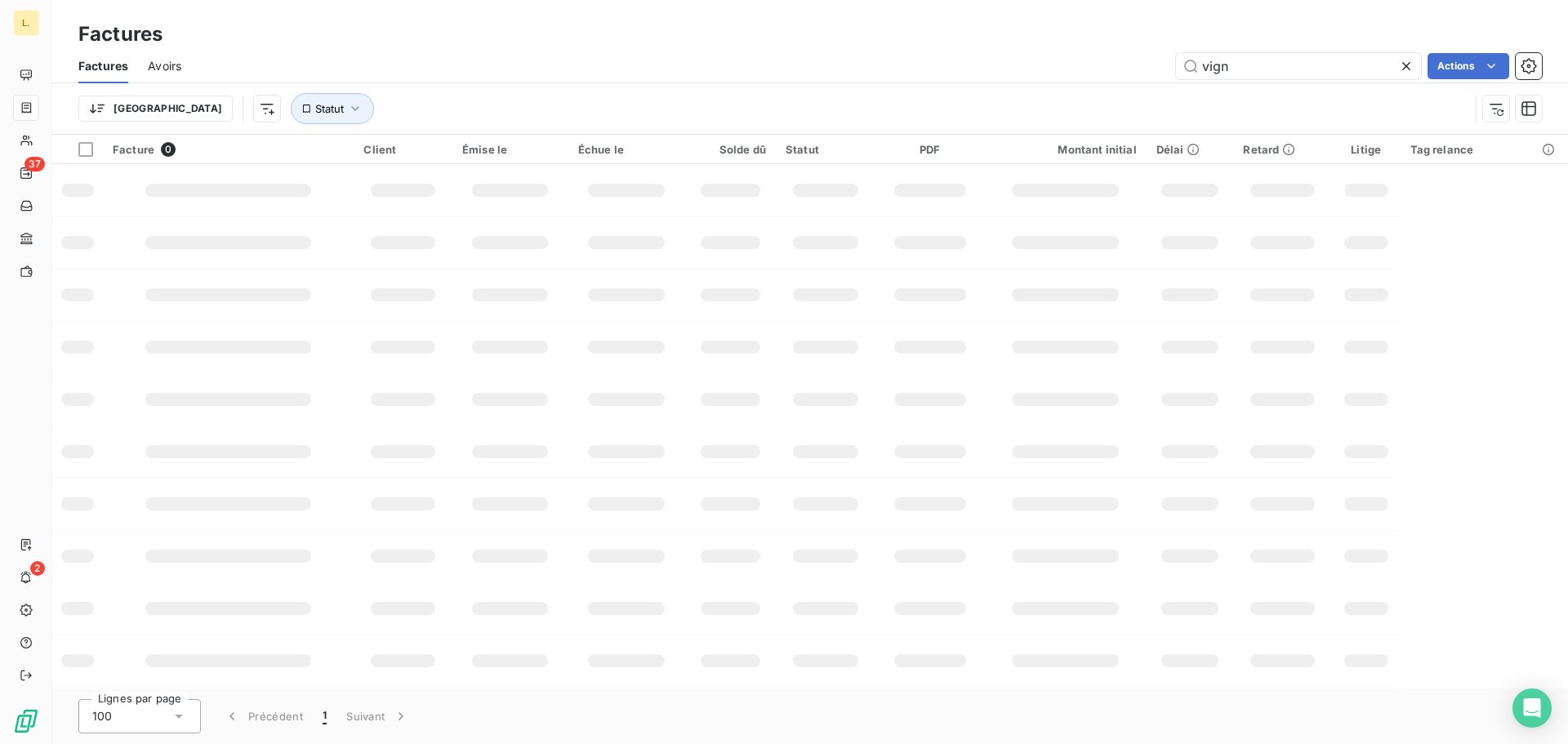
drag, startPoint x: 1213, startPoint y: 86, endPoint x: 1179, endPoint y: 92, distance: 34.5
click at [1179, 92] on div "Factures Avoirs vign Actions Trier Statut" at bounding box center [810, 91] width 1516 height 85
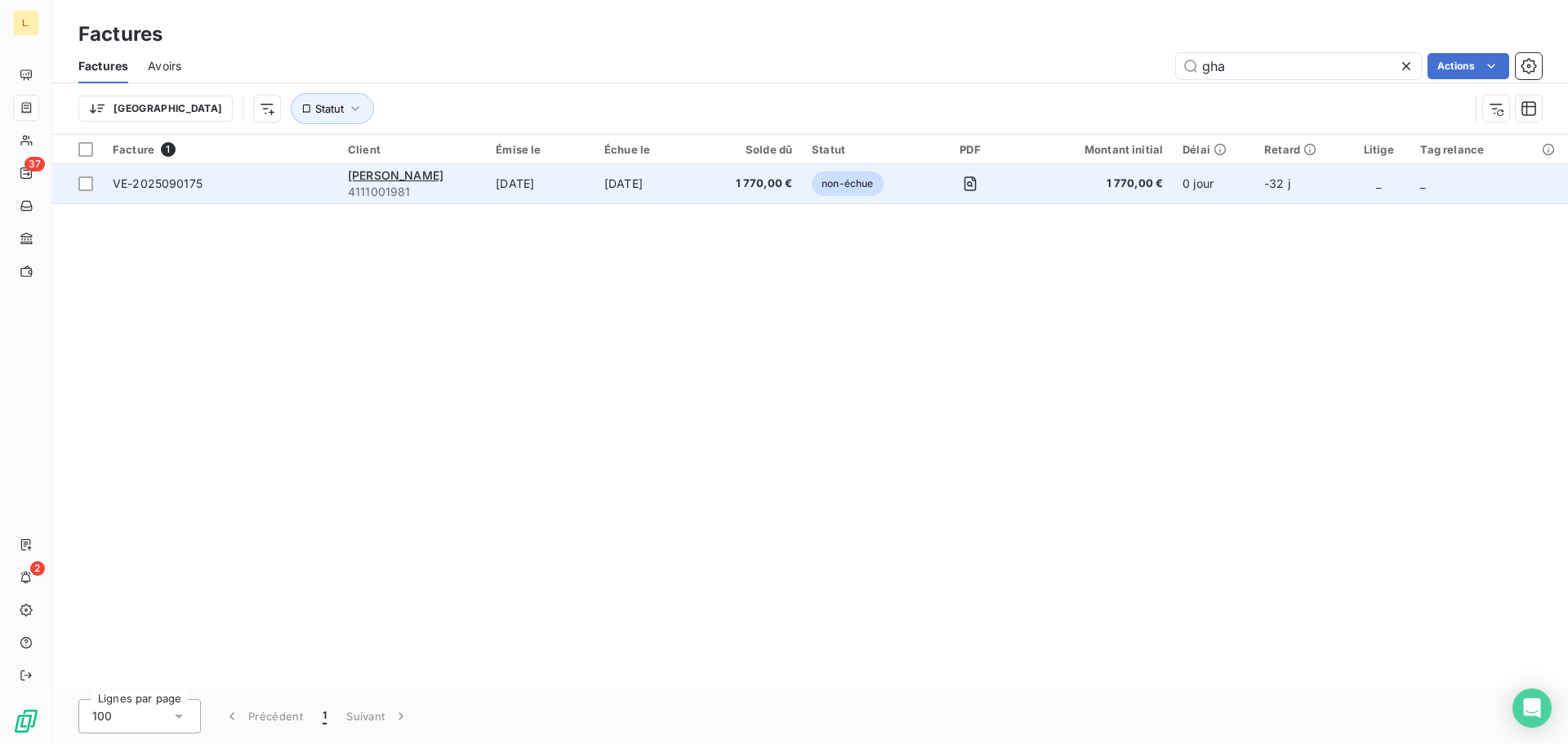
type input "gha"
click at [525, 178] on td "[DATE]" at bounding box center [540, 184] width 108 height 39
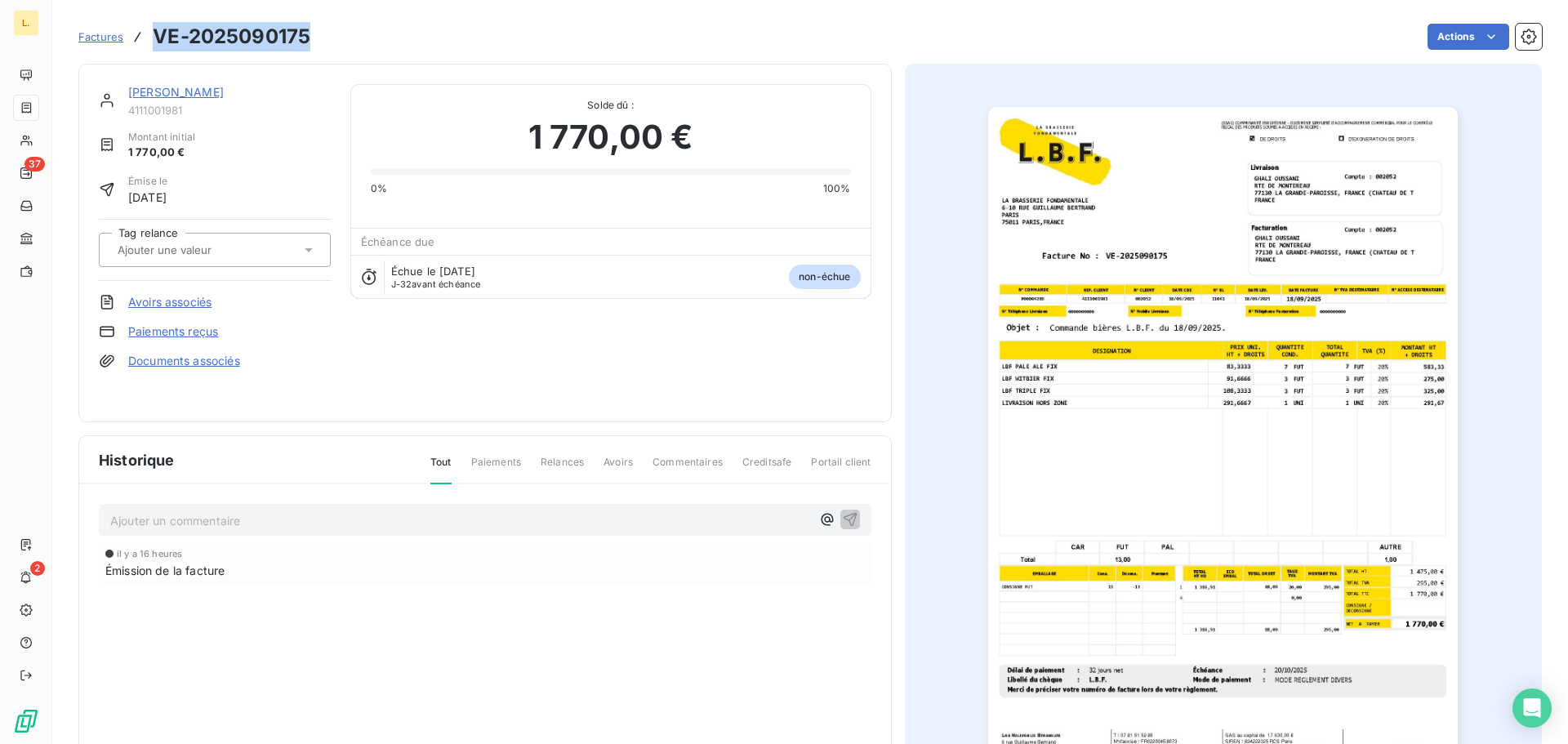
drag, startPoint x: 307, startPoint y: 39, endPoint x: 156, endPoint y: 48, distance: 151.3
click at [156, 48] on h3 "VE-2025090175" at bounding box center [231, 37] width 158 height 29
copy h3 "VE-2025090175"
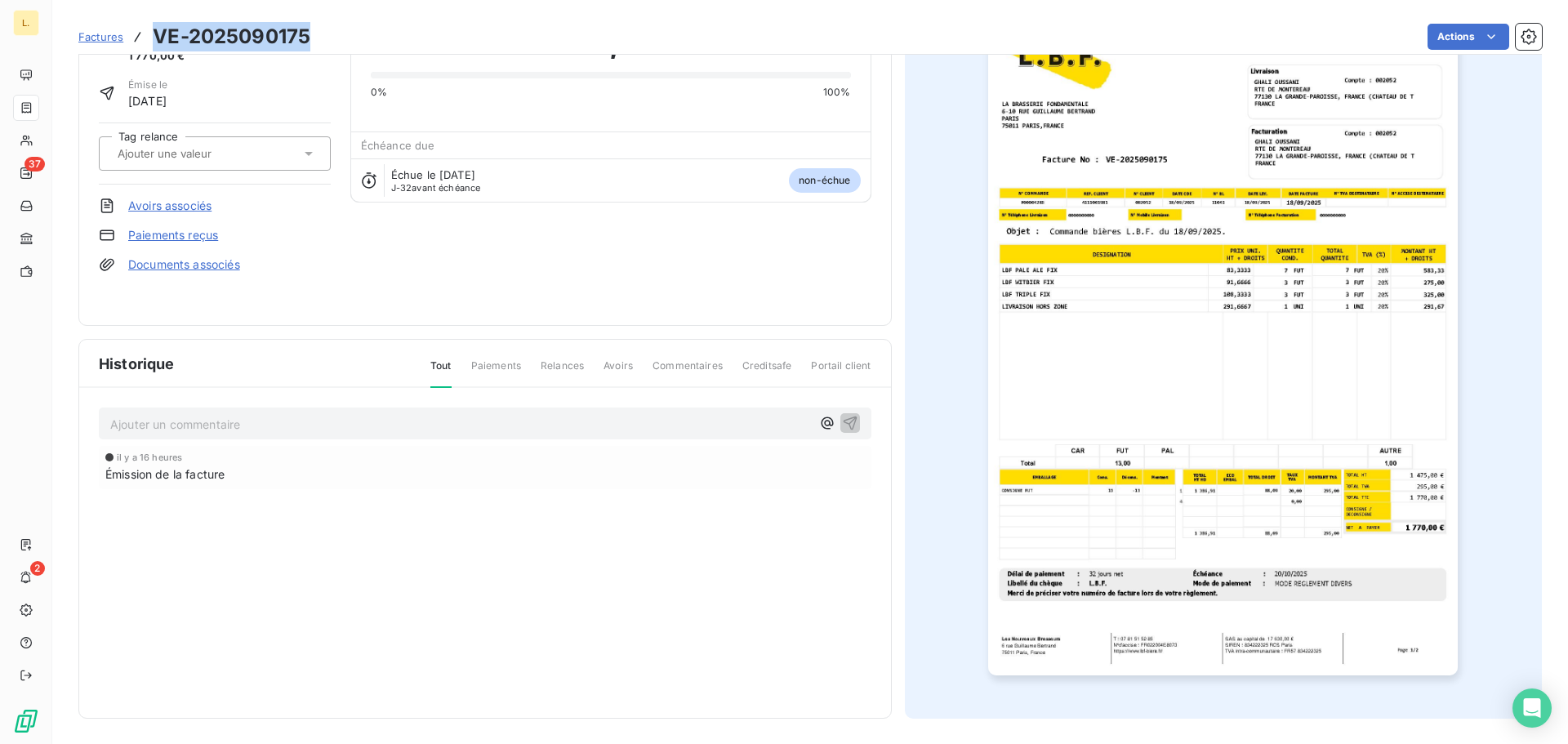
scroll to position [98, 0]
